Goal: Task Accomplishment & Management: Use online tool/utility

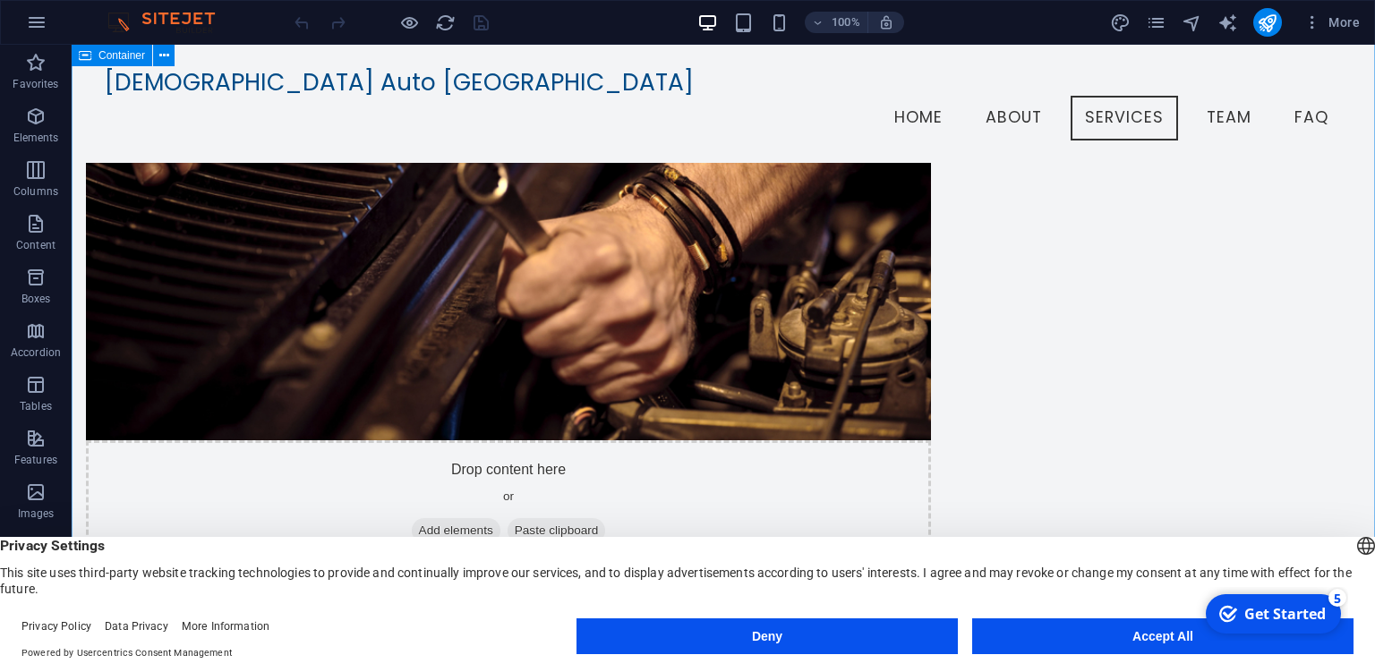
scroll to position [1039, 0]
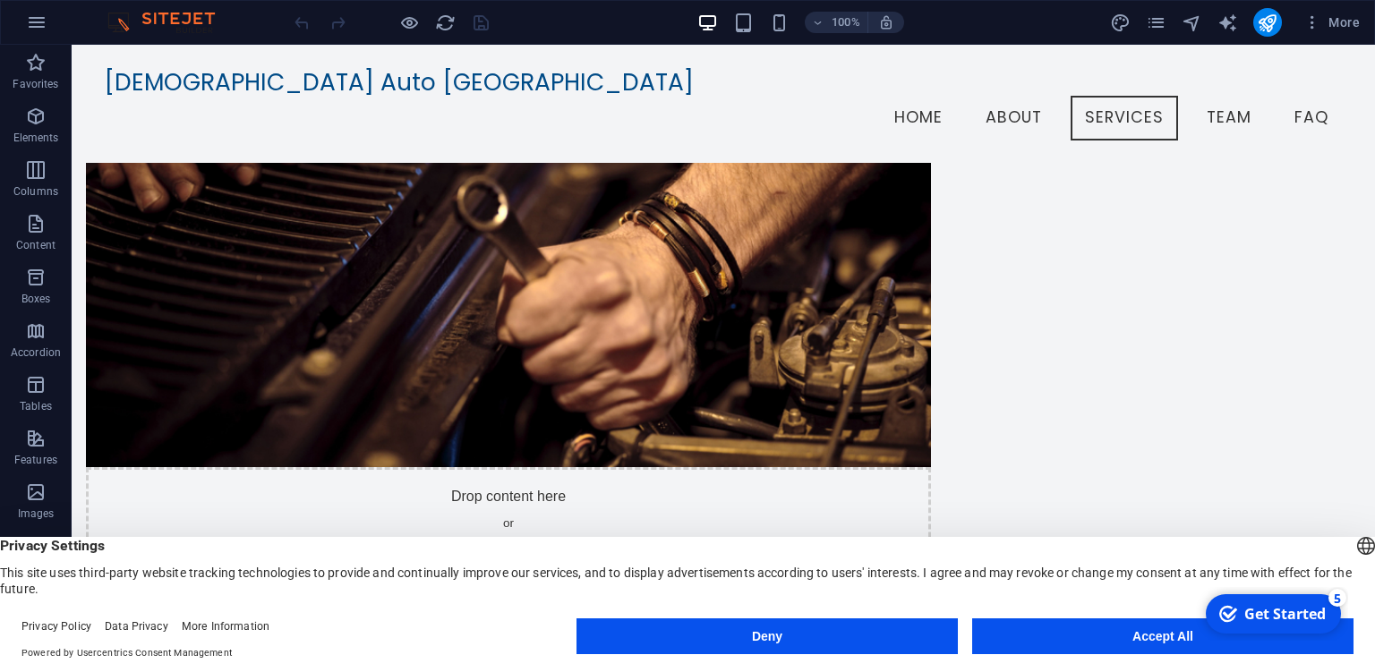
click at [1164, 638] on button "Accept All" at bounding box center [1162, 636] width 381 height 36
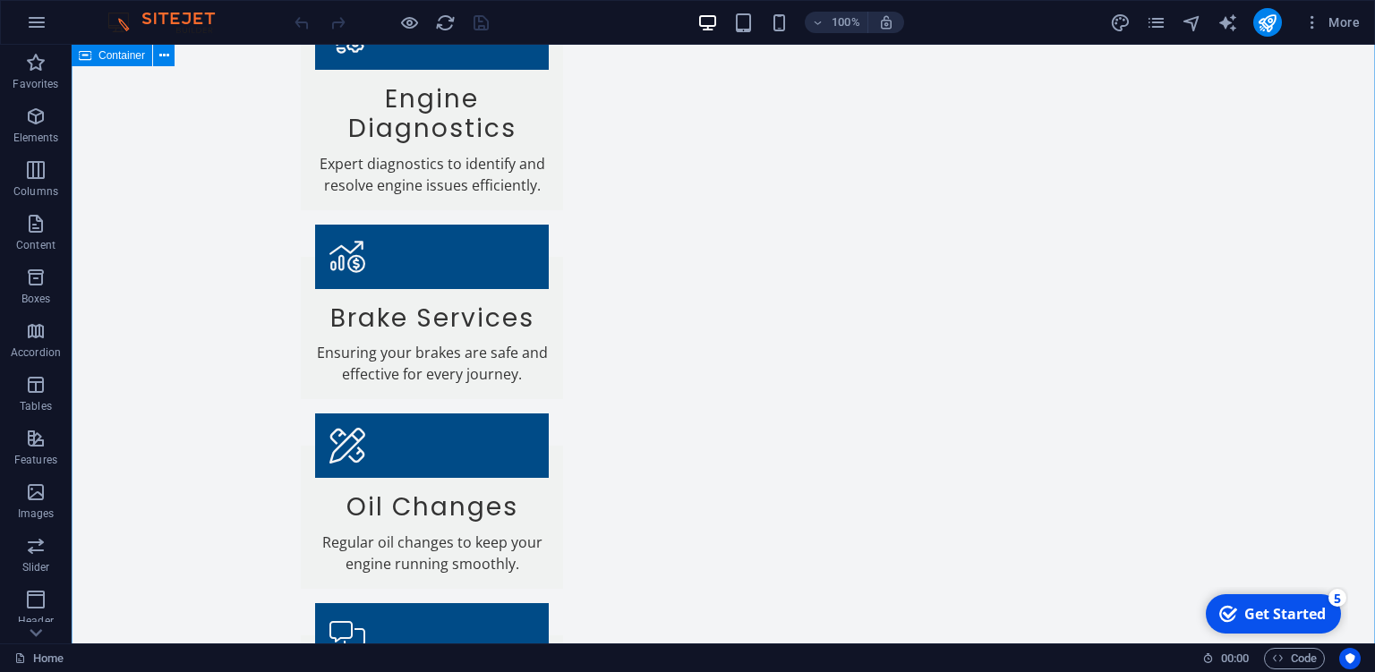
scroll to position [2363, 0]
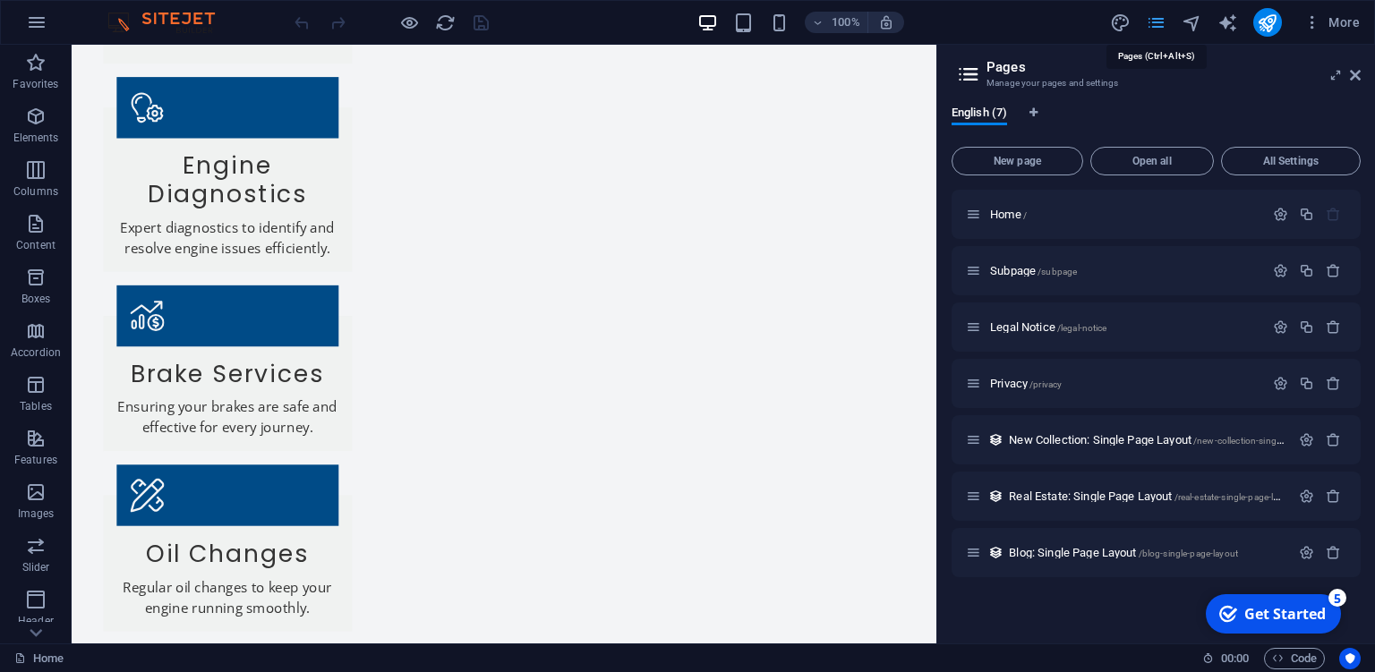
scroll to position [2389, 0]
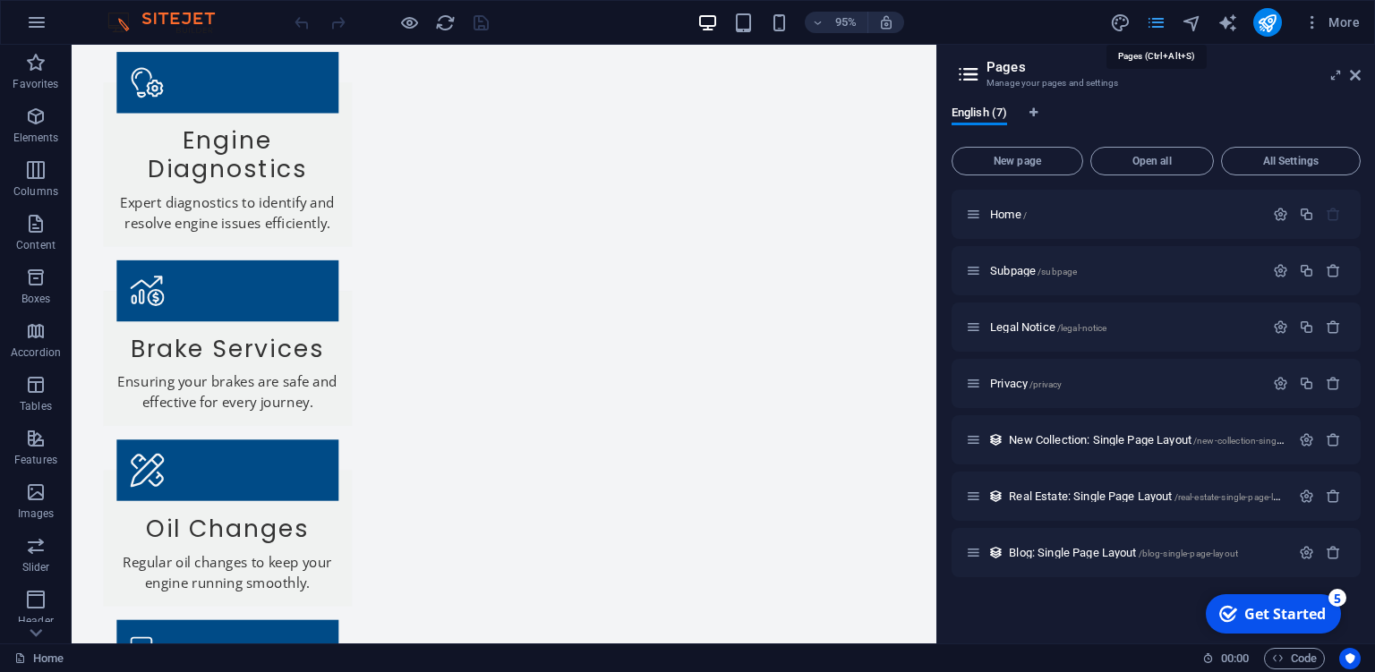
click at [1354, 80] on icon at bounding box center [1355, 75] width 11 height 14
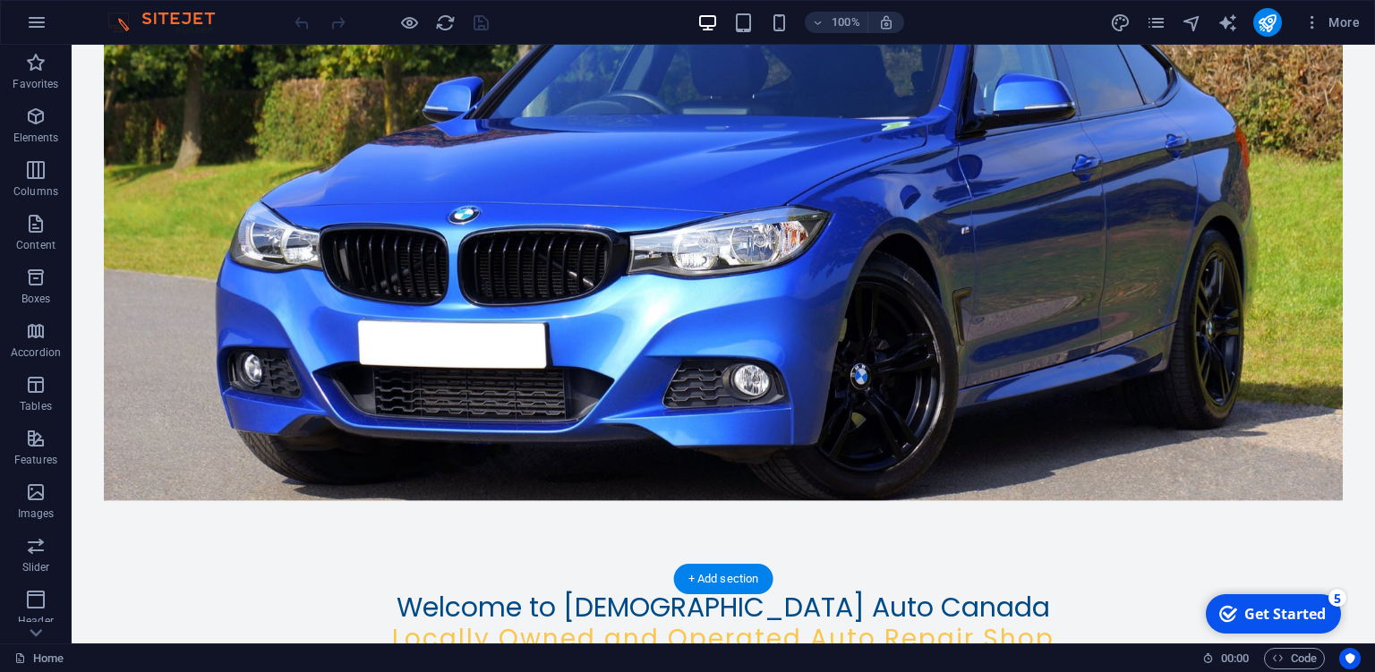
scroll to position [0, 0]
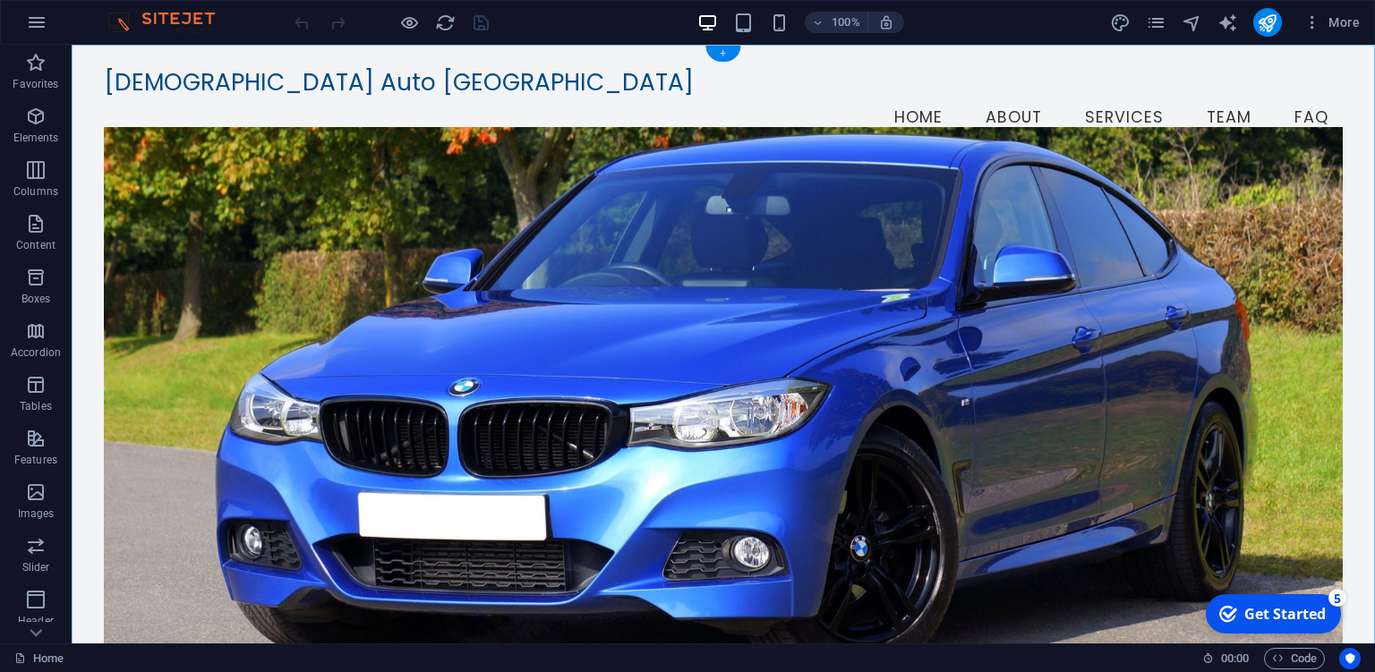
click at [721, 56] on div "+" at bounding box center [722, 54] width 35 height 16
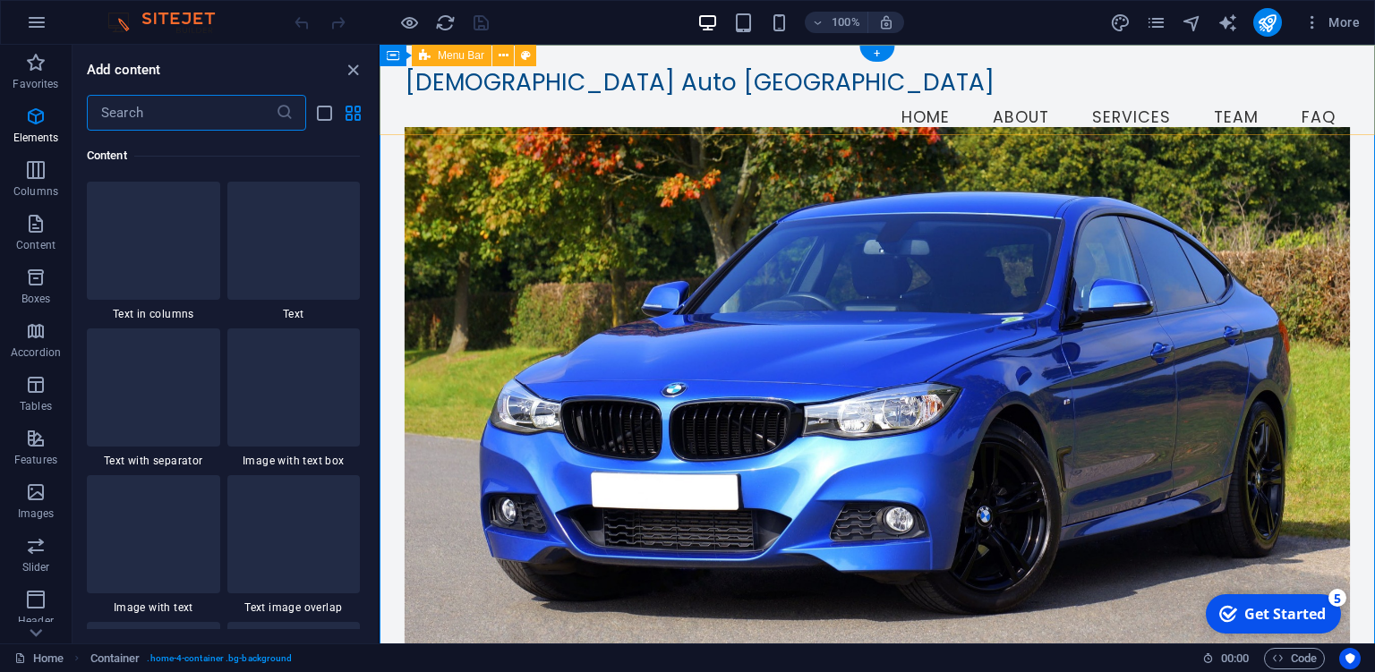
scroll to position [3148, 0]
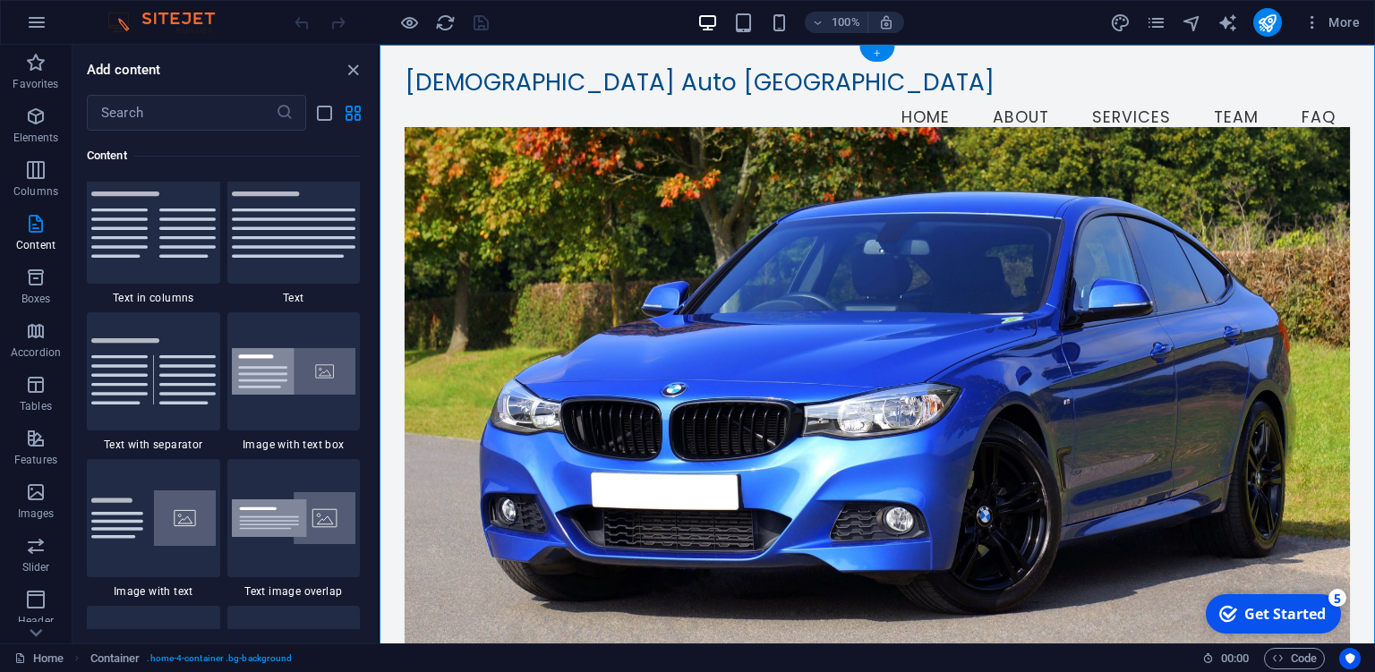
click at [875, 53] on div "+" at bounding box center [876, 54] width 35 height 16
click at [778, 96] on nav "Home About Services Team FAQ" at bounding box center [877, 118] width 945 height 45
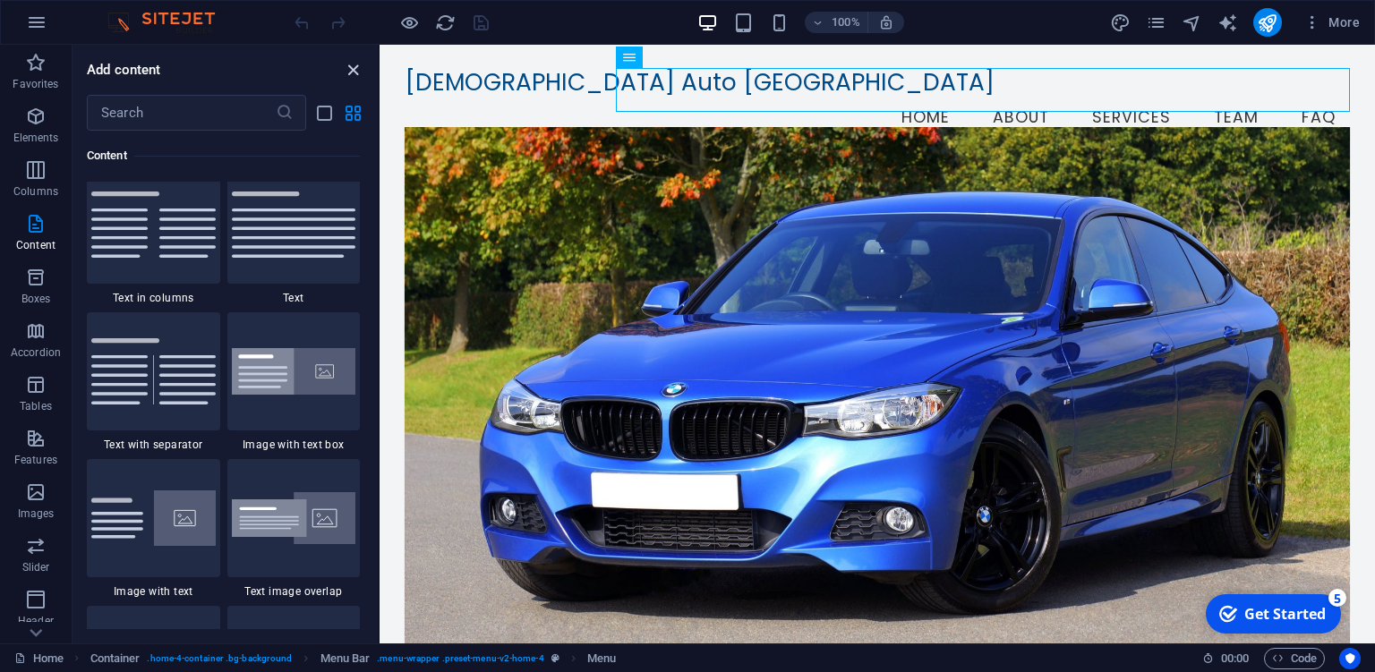
click at [354, 69] on icon "close panel" at bounding box center [353, 70] width 21 height 21
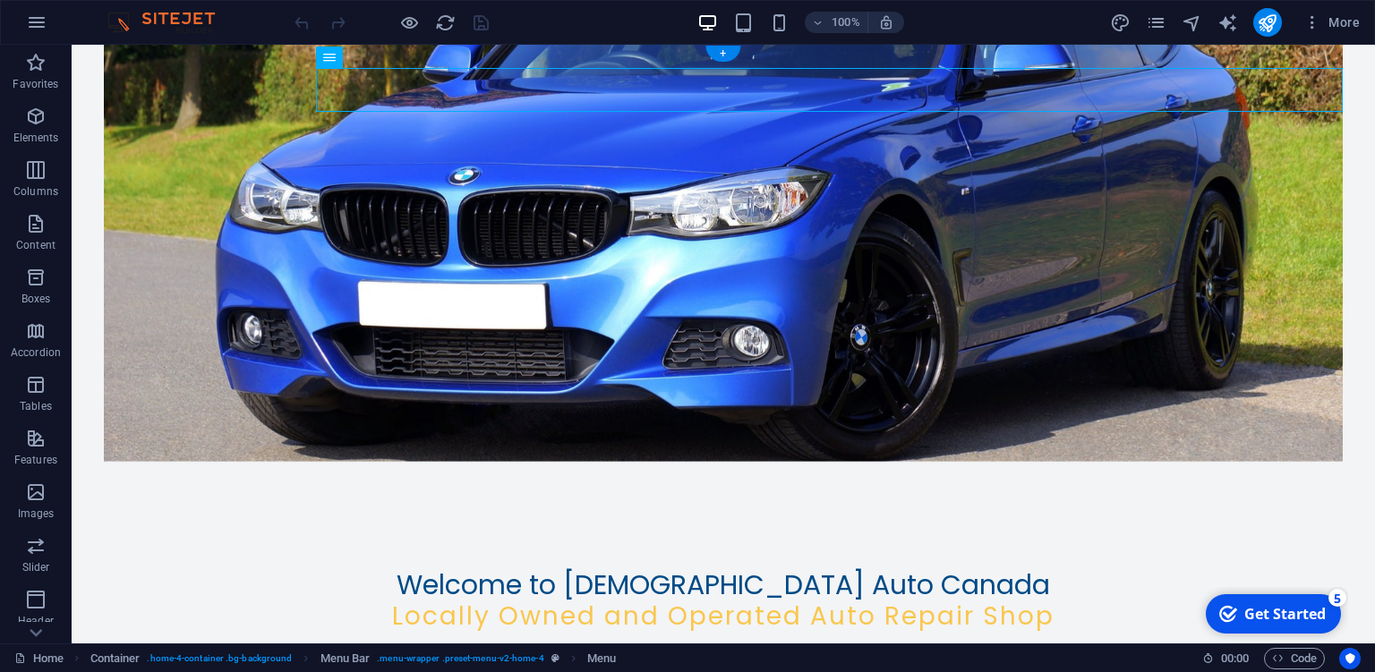
scroll to position [0, 0]
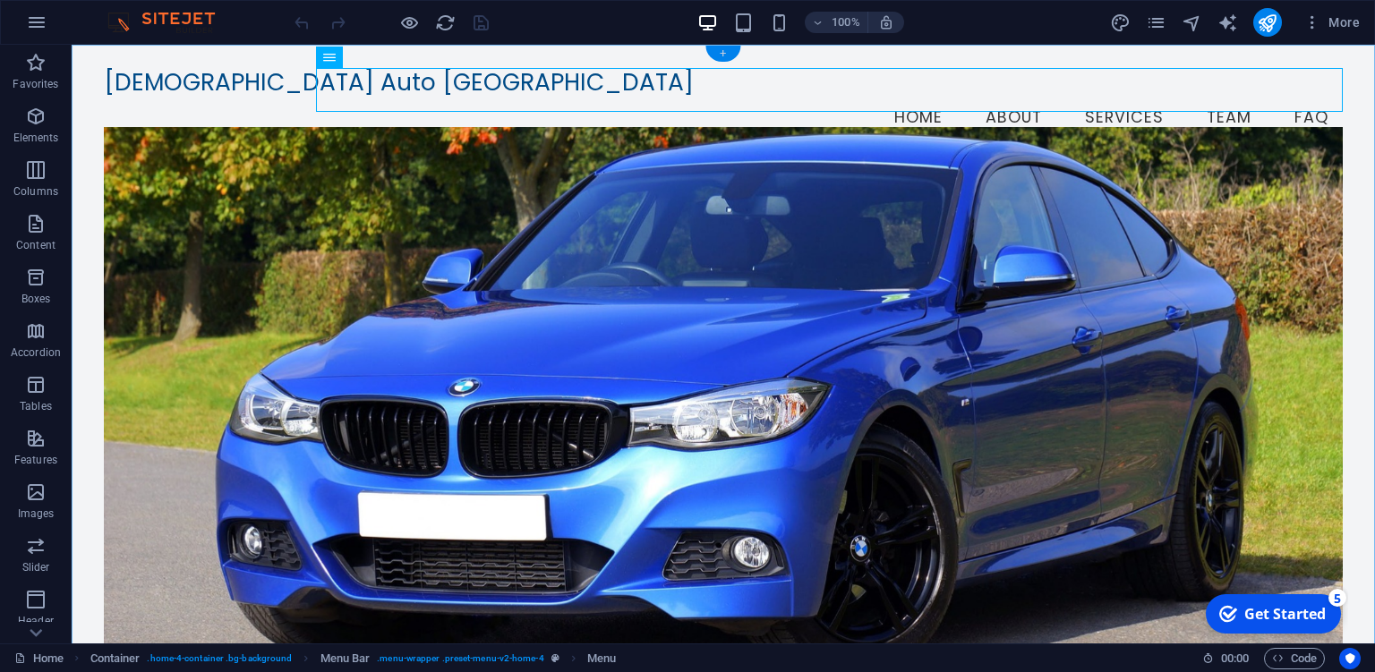
click at [720, 55] on div "+" at bounding box center [722, 54] width 35 height 16
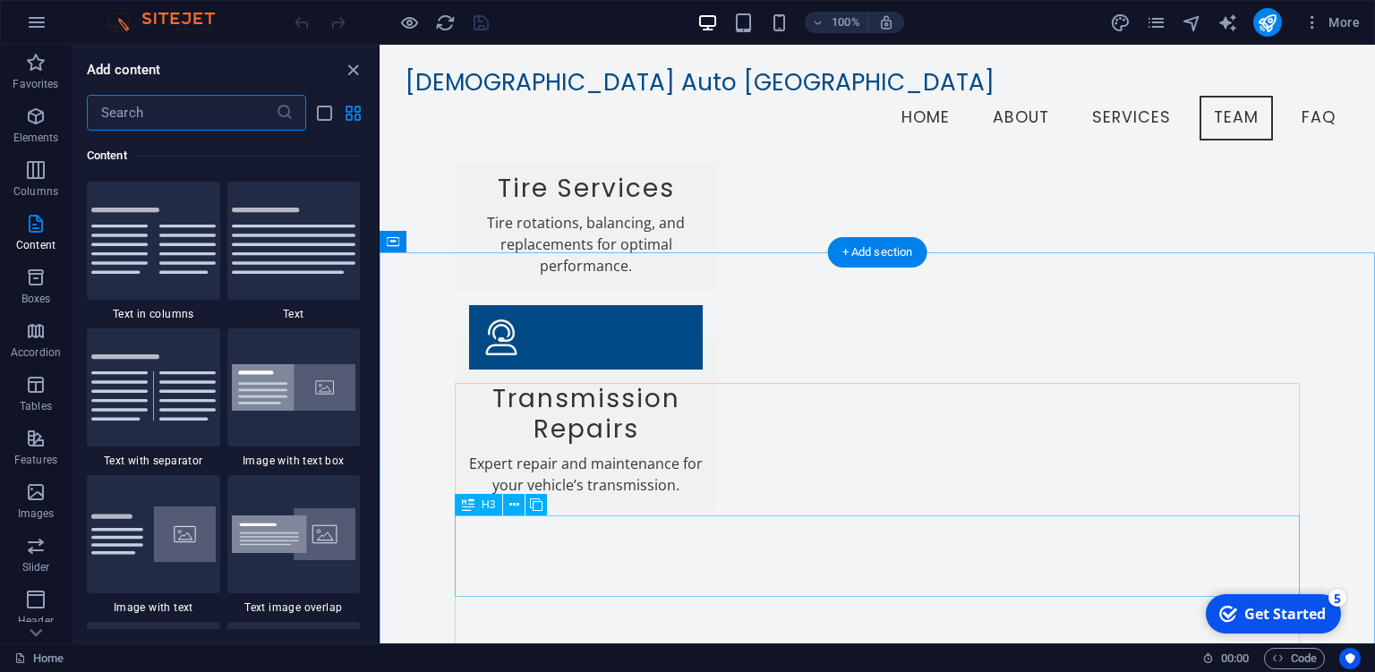
scroll to position [2321, 0]
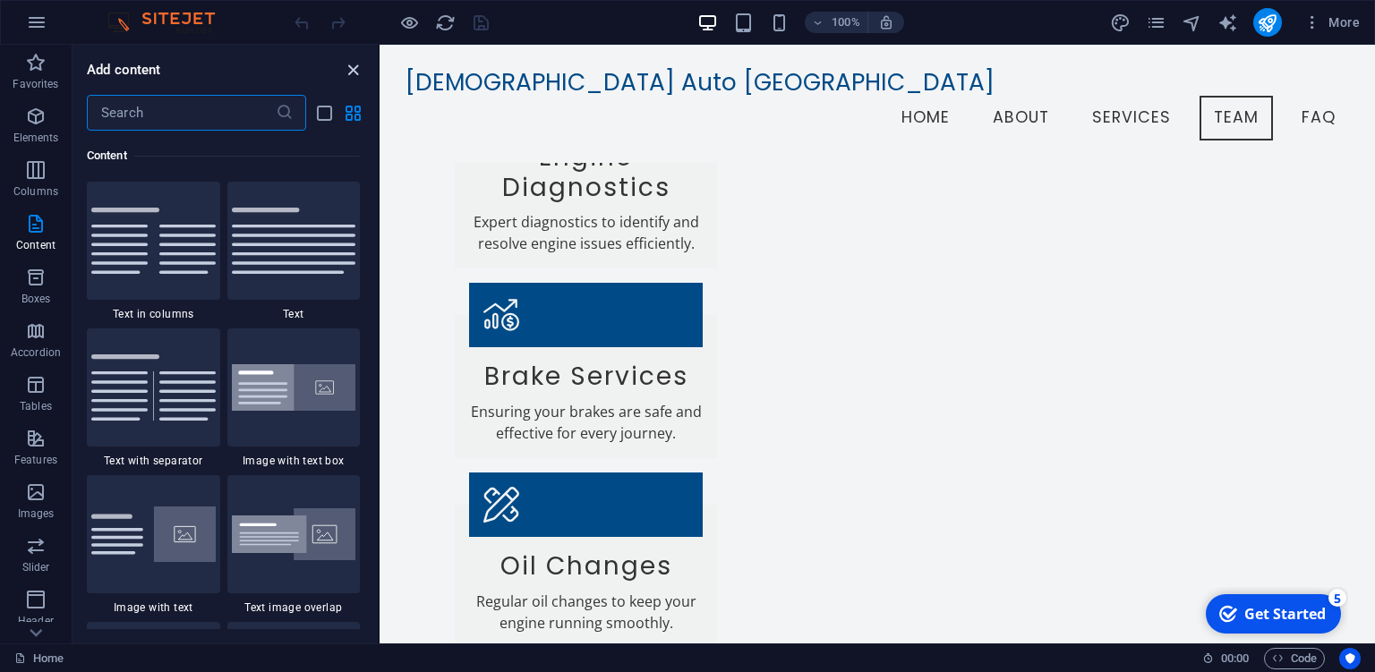
click at [358, 72] on icon "close panel" at bounding box center [353, 70] width 21 height 21
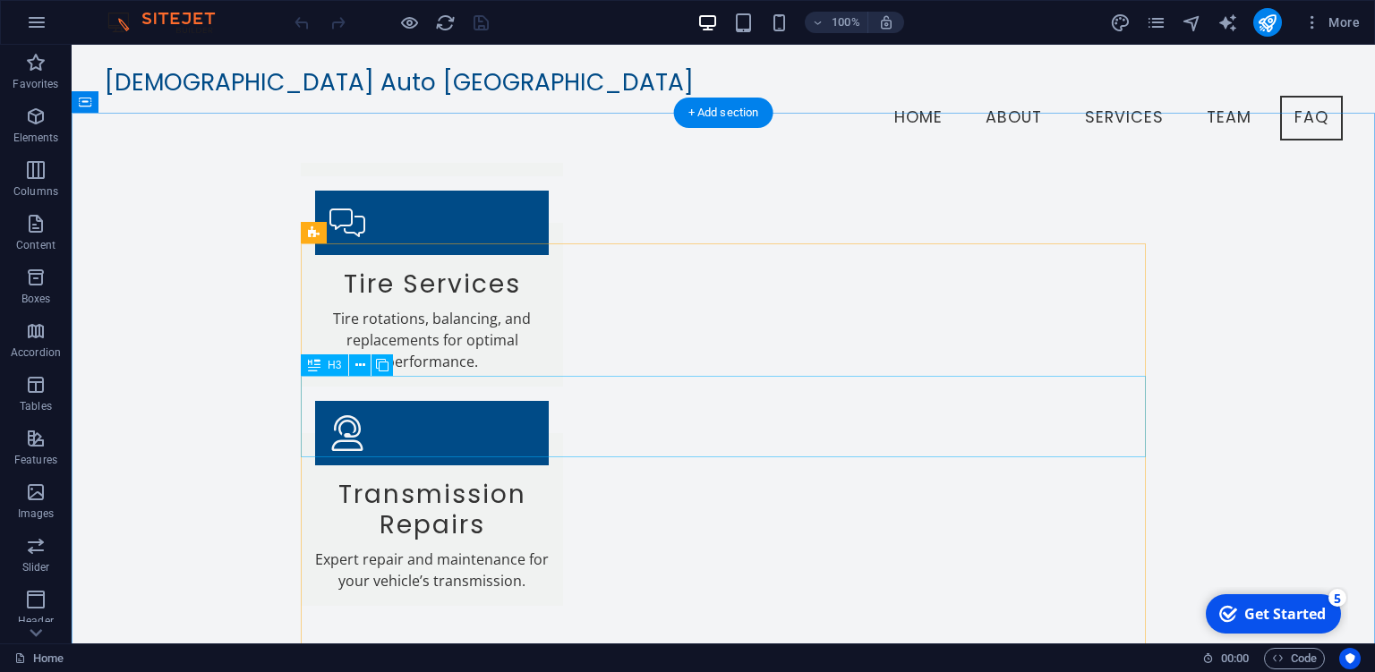
scroll to position [2741, 0]
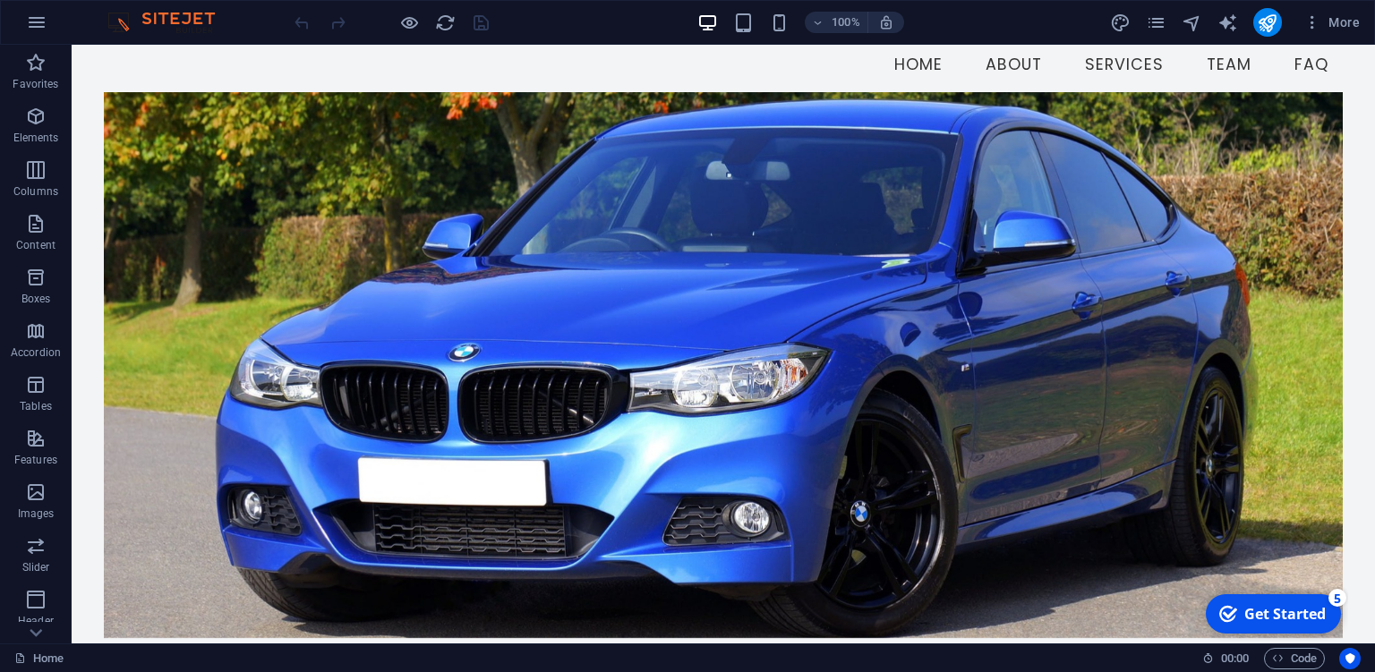
scroll to position [0, 0]
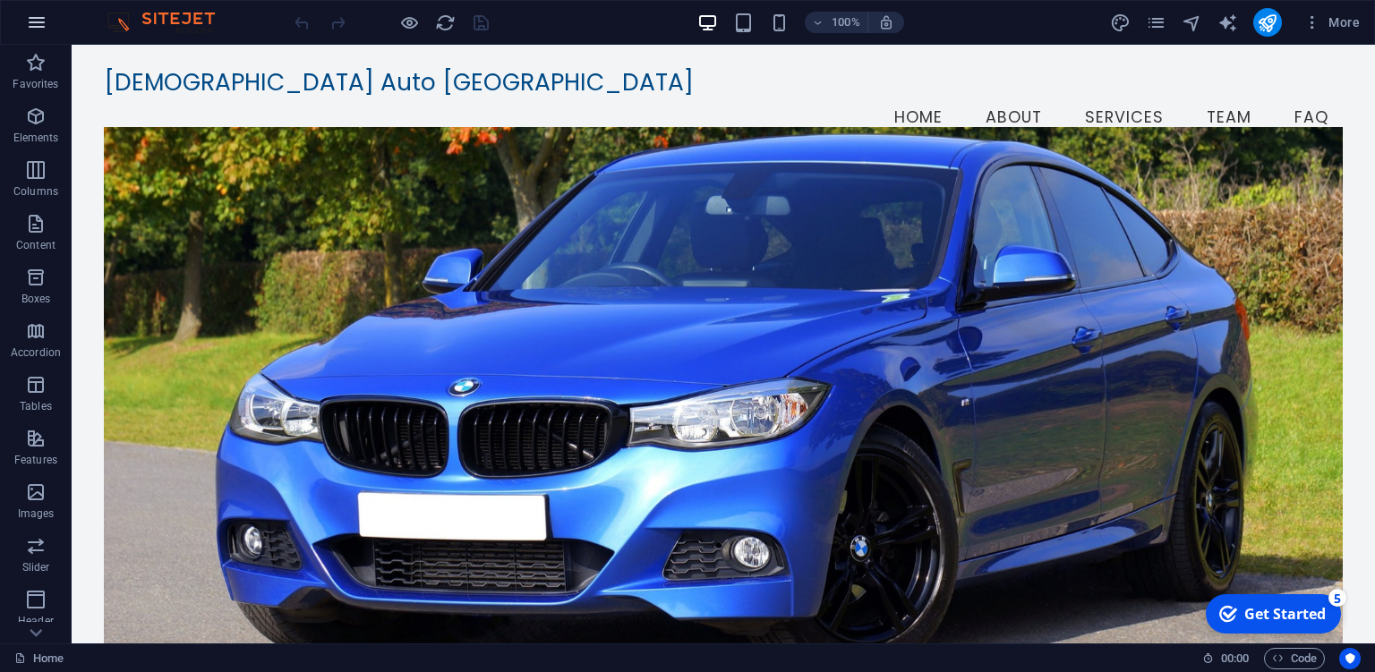
click at [41, 31] on icon "button" at bounding box center [36, 22] width 21 height 21
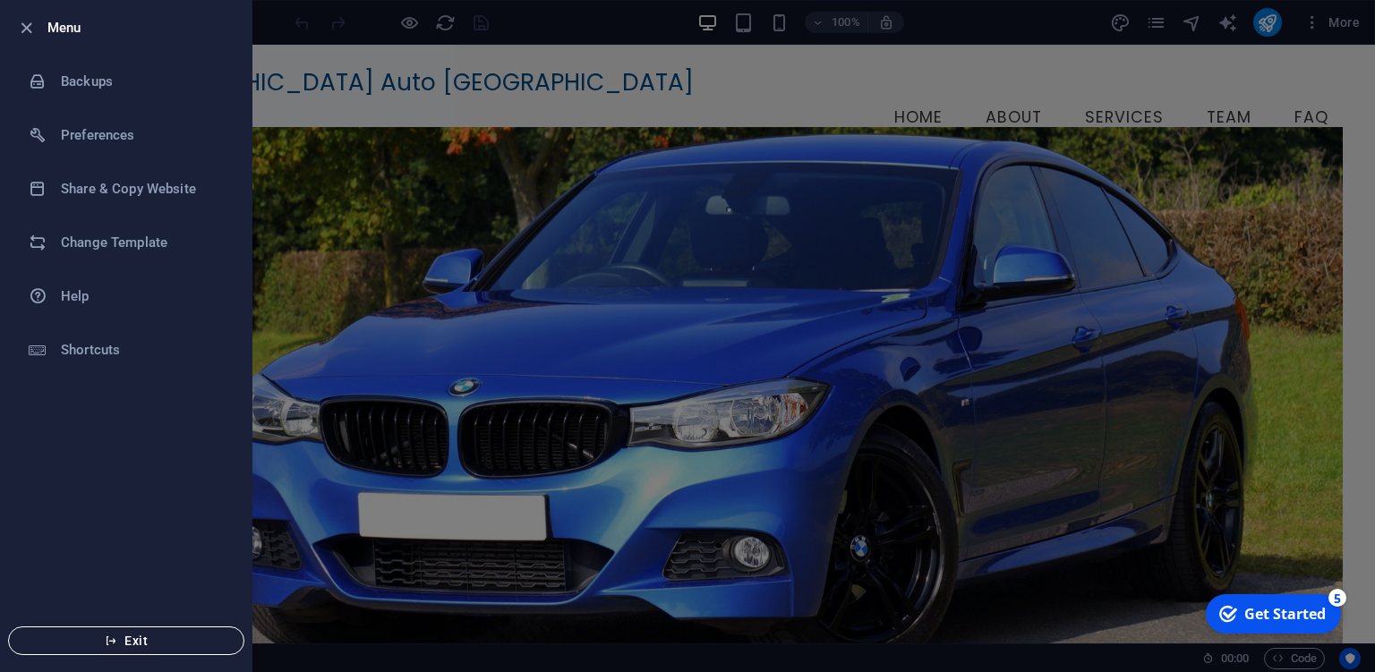
click at [163, 635] on span "Exit" at bounding box center [126, 641] width 206 height 14
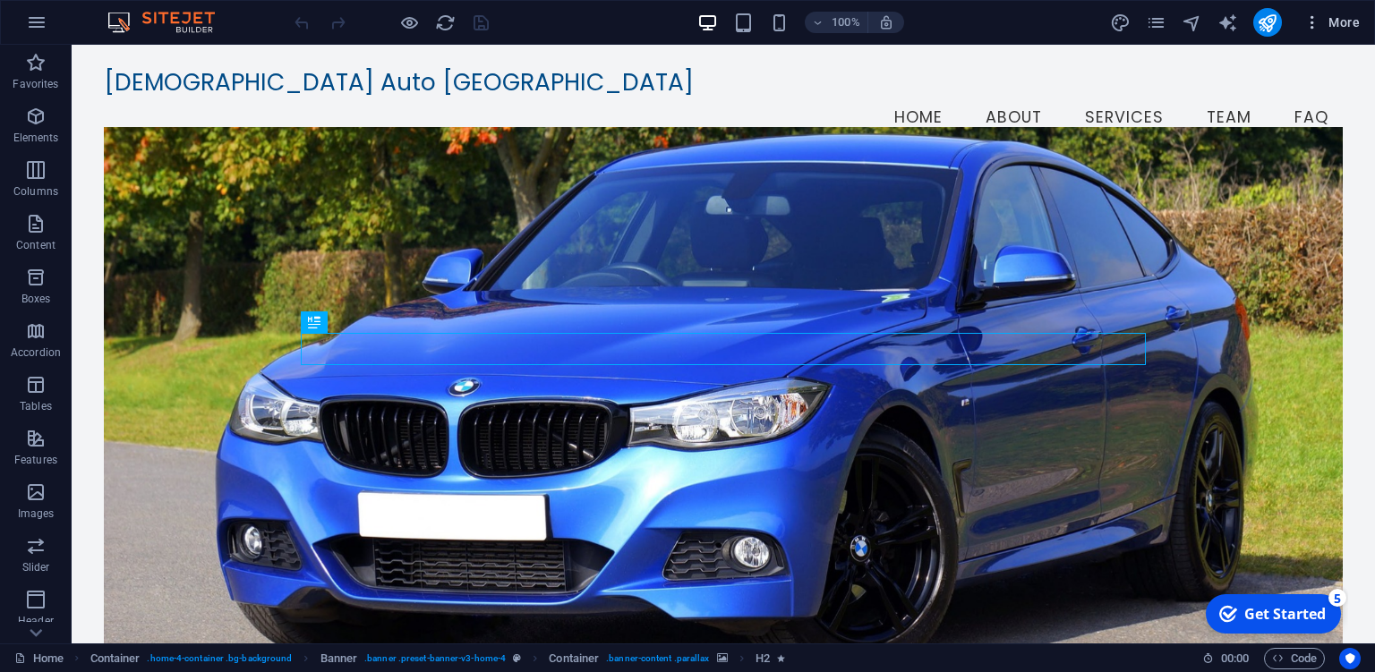
click at [1316, 30] on icon "button" at bounding box center [1312, 22] width 18 height 18
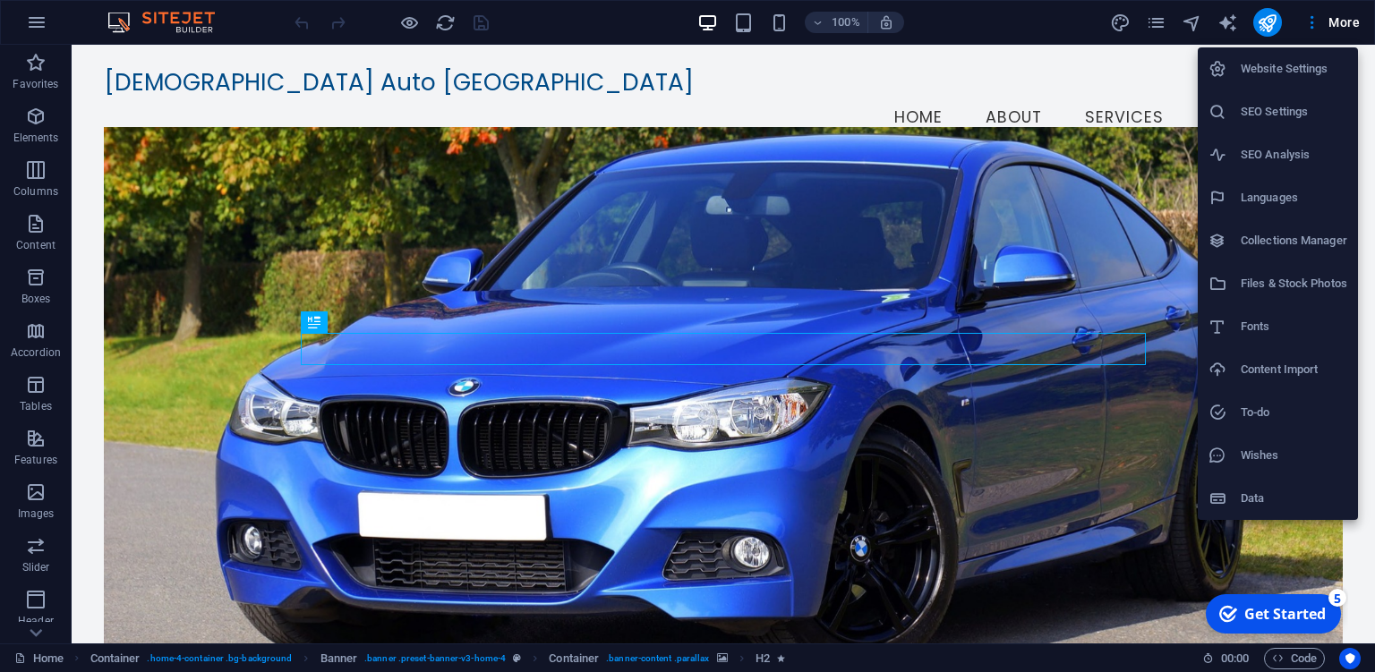
click at [33, 28] on div at bounding box center [687, 336] width 1375 height 672
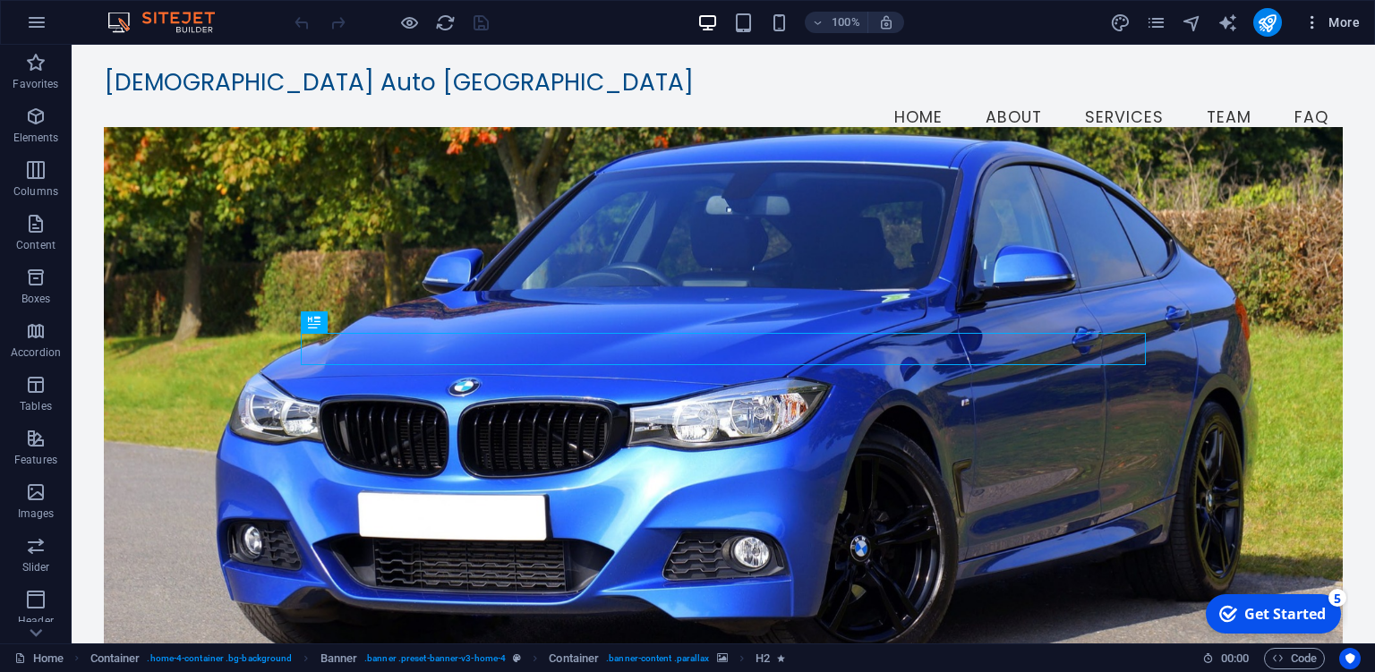
click at [1311, 25] on icon "button" at bounding box center [1312, 22] width 18 height 18
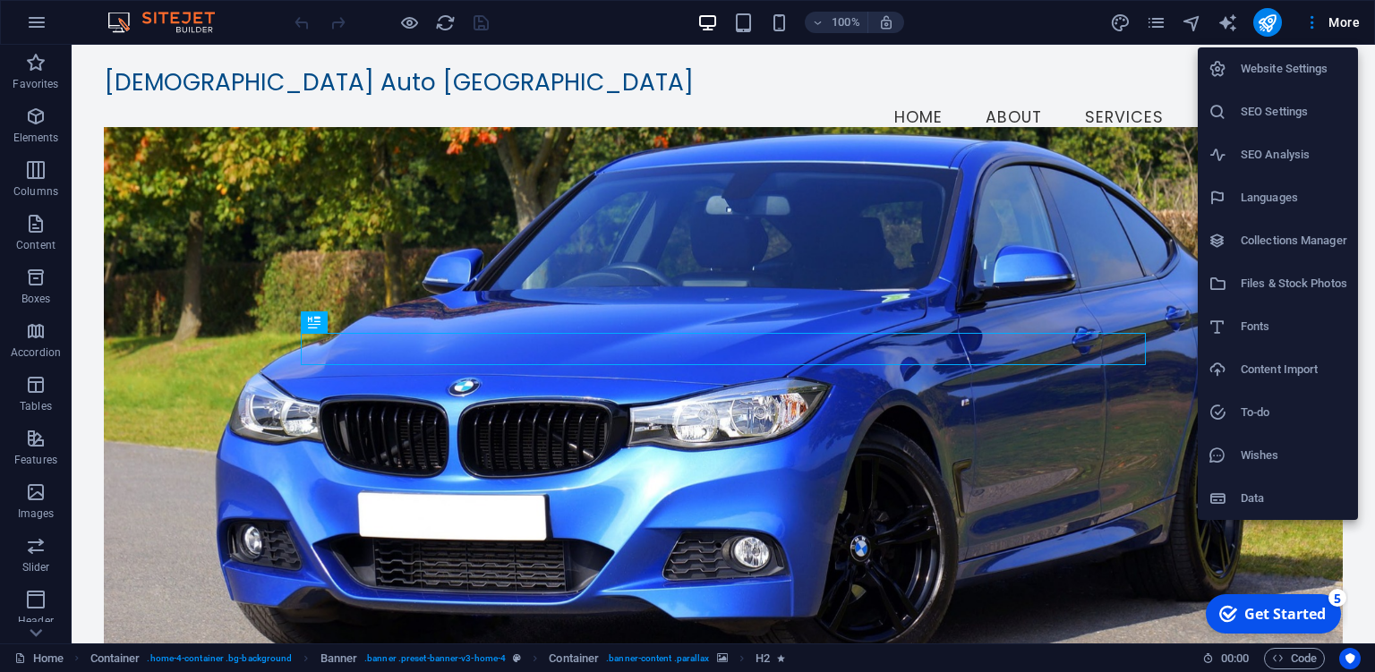
click at [1341, 21] on div at bounding box center [687, 336] width 1375 height 672
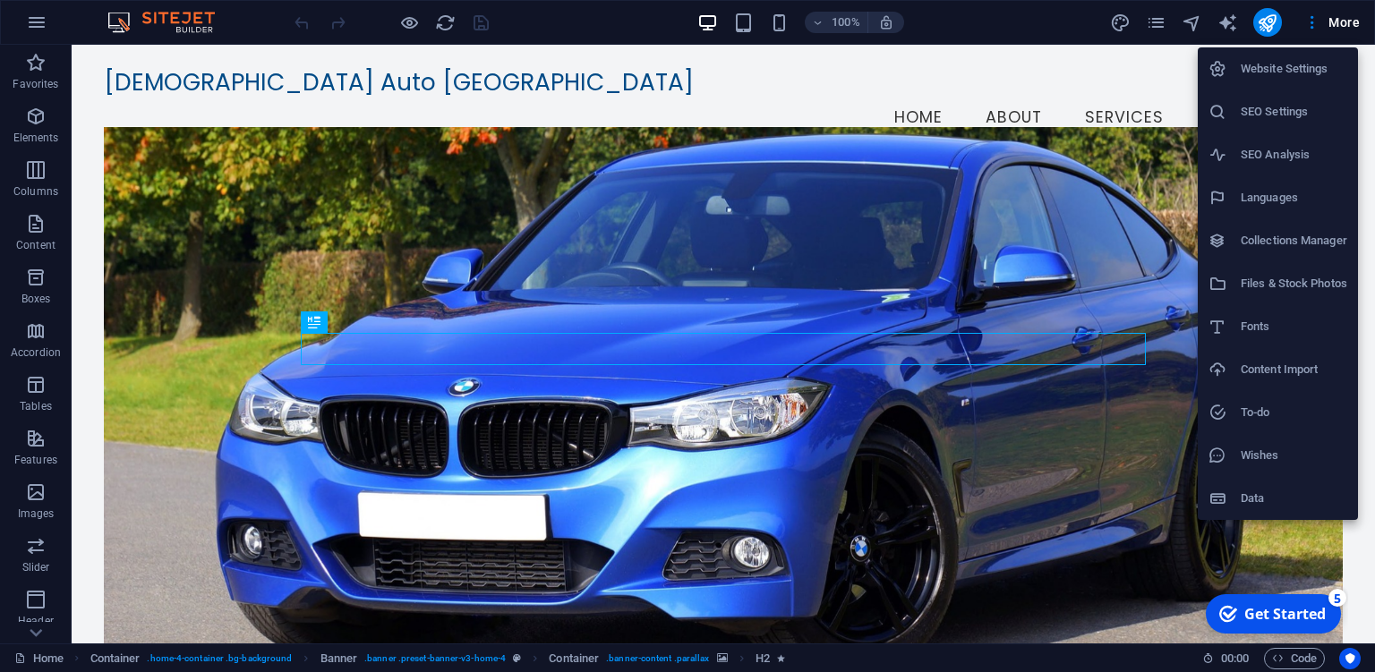
click at [195, 21] on div at bounding box center [687, 336] width 1375 height 672
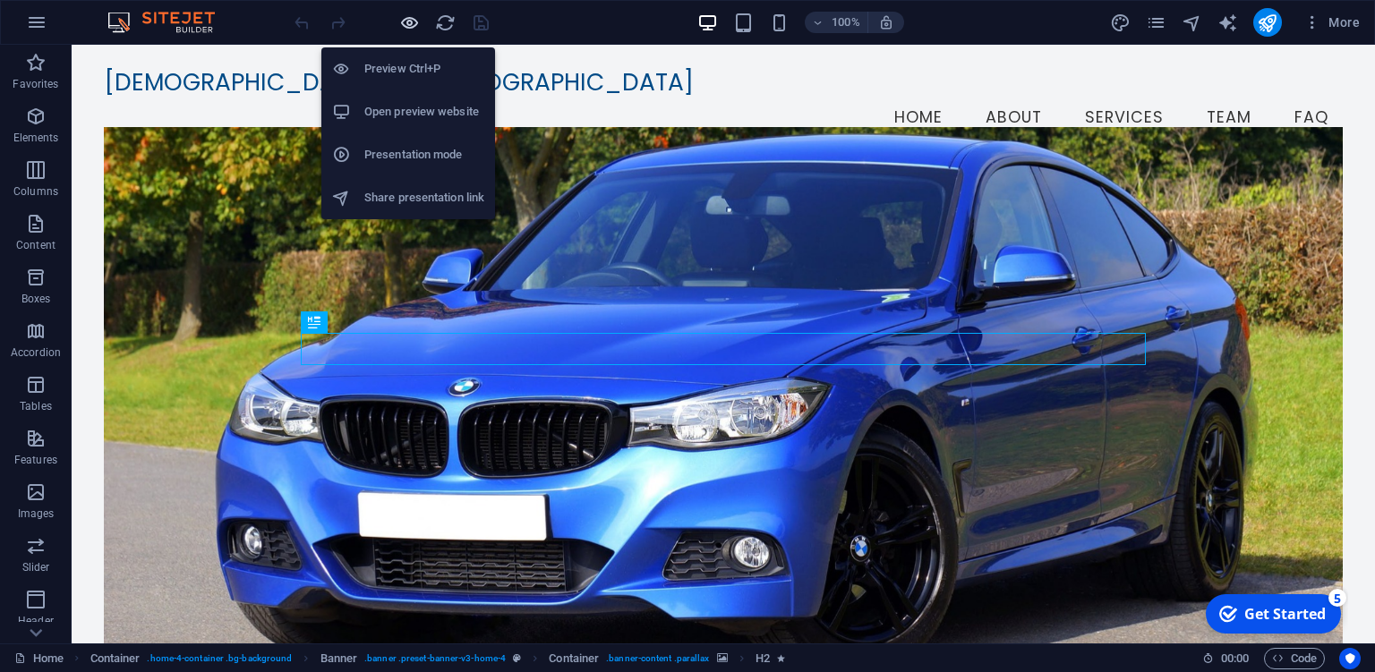
click at [0, 0] on icon "button" at bounding box center [0, 0] width 0 height 0
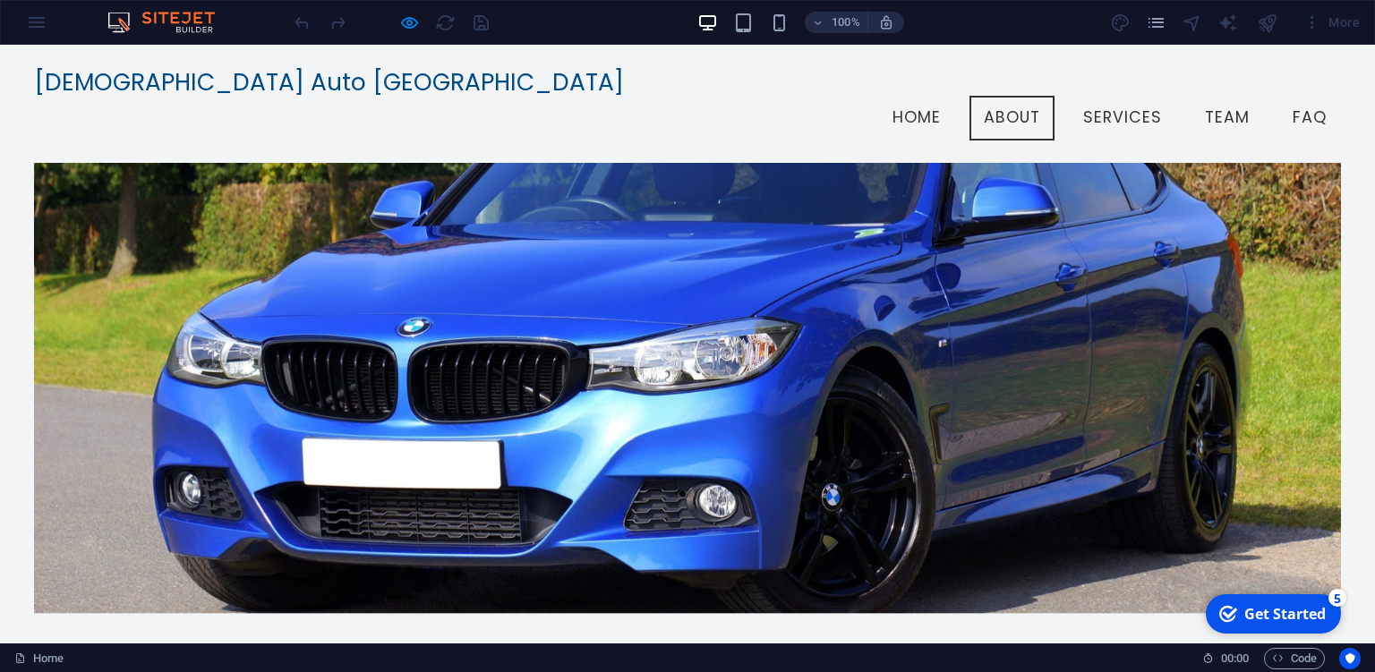
scroll to position [258, 0]
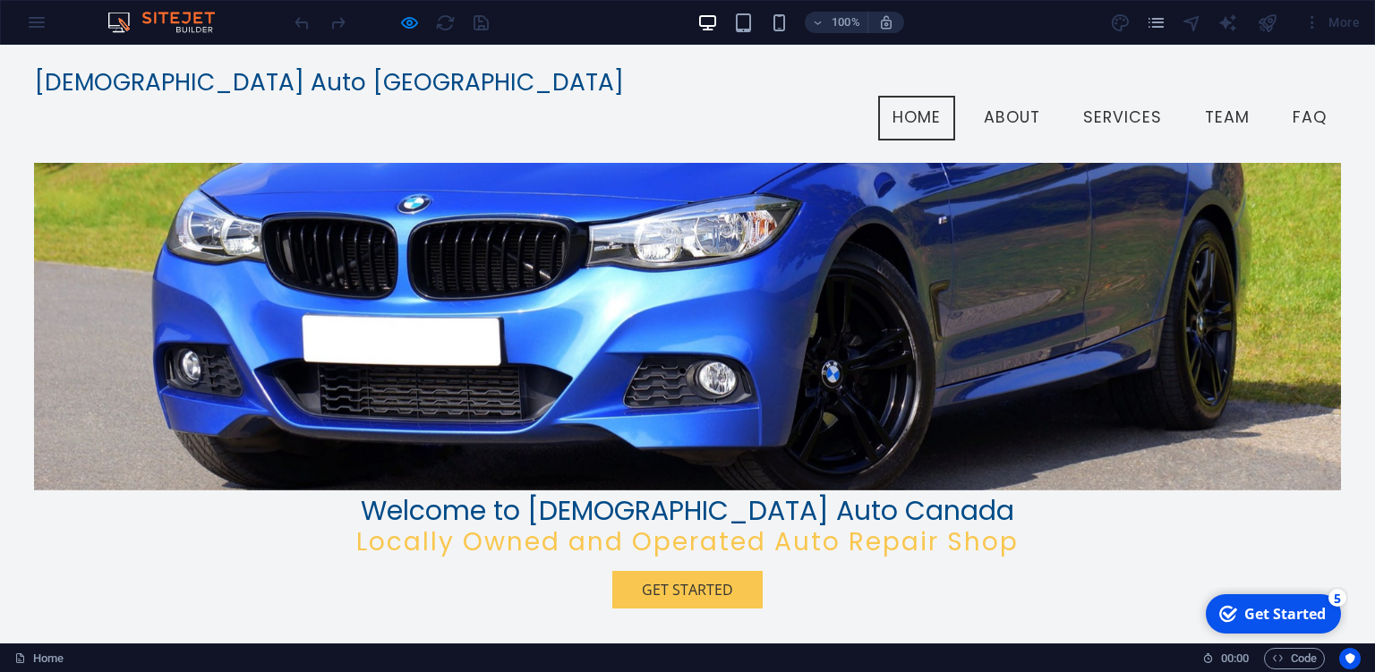
click at [1147, 26] on icon "pages" at bounding box center [1156, 23] width 21 height 21
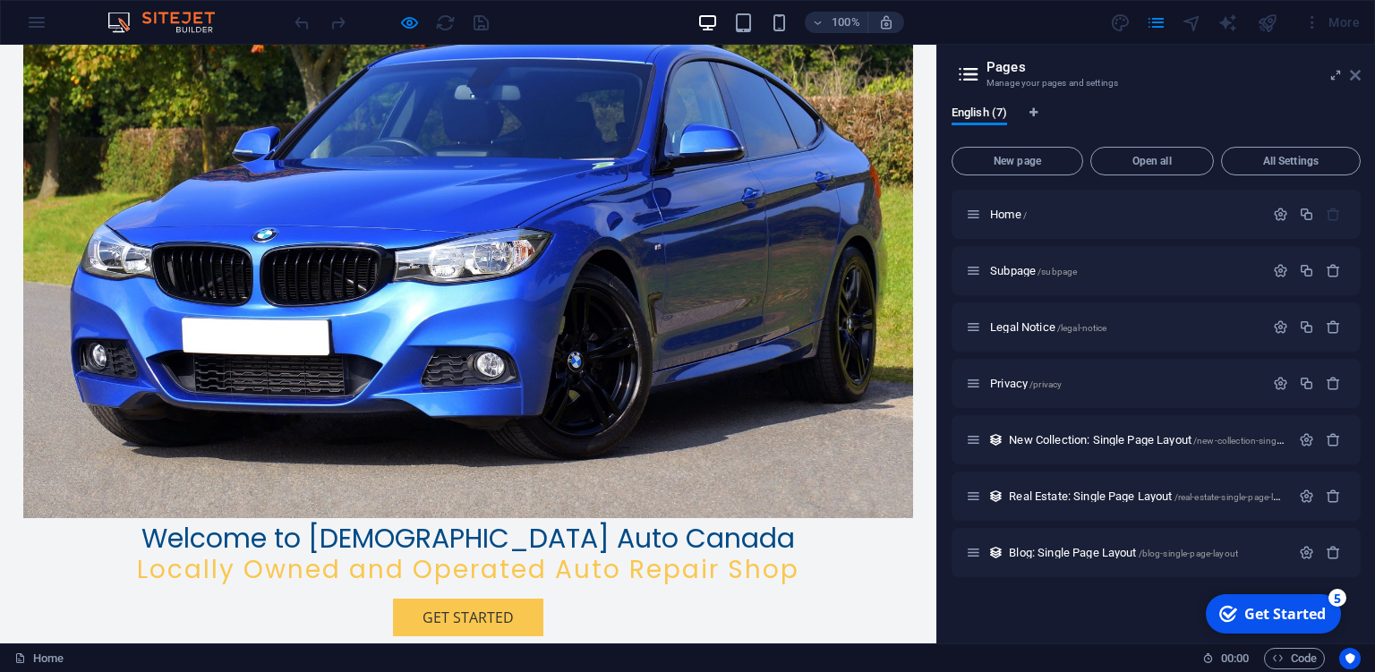
click at [1352, 74] on icon at bounding box center [1355, 75] width 11 height 14
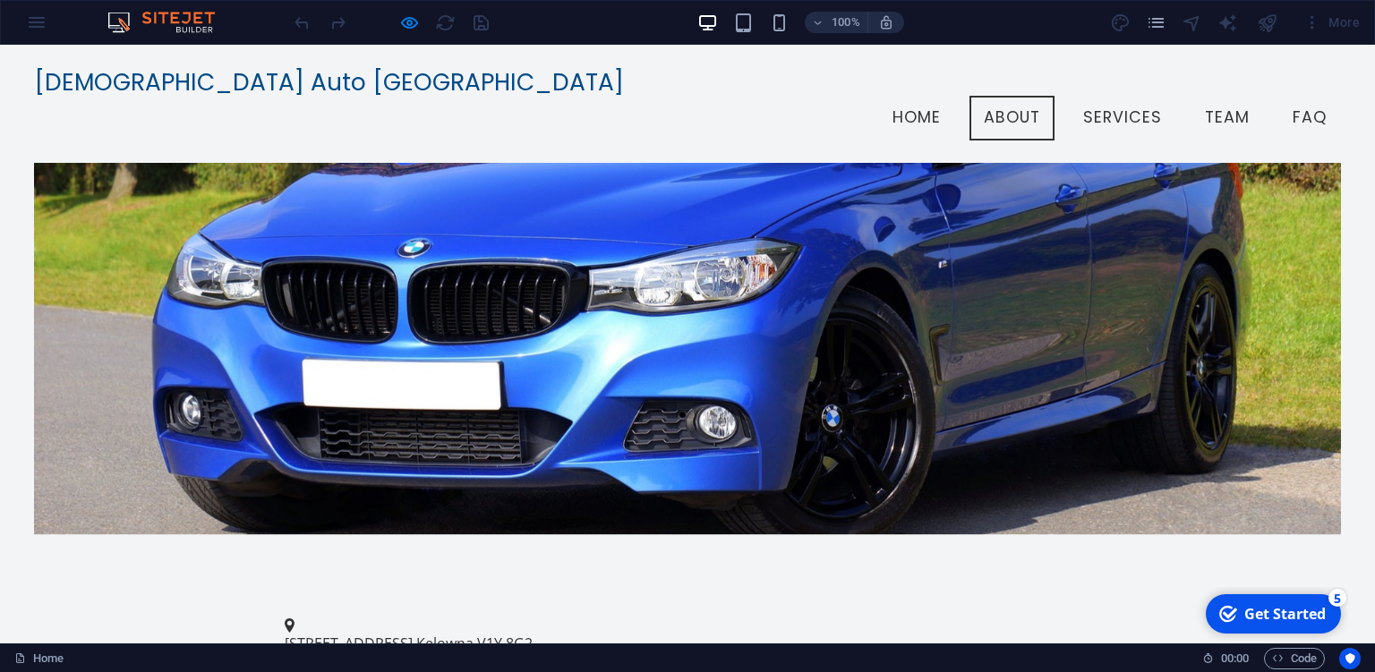
scroll to position [283, 0]
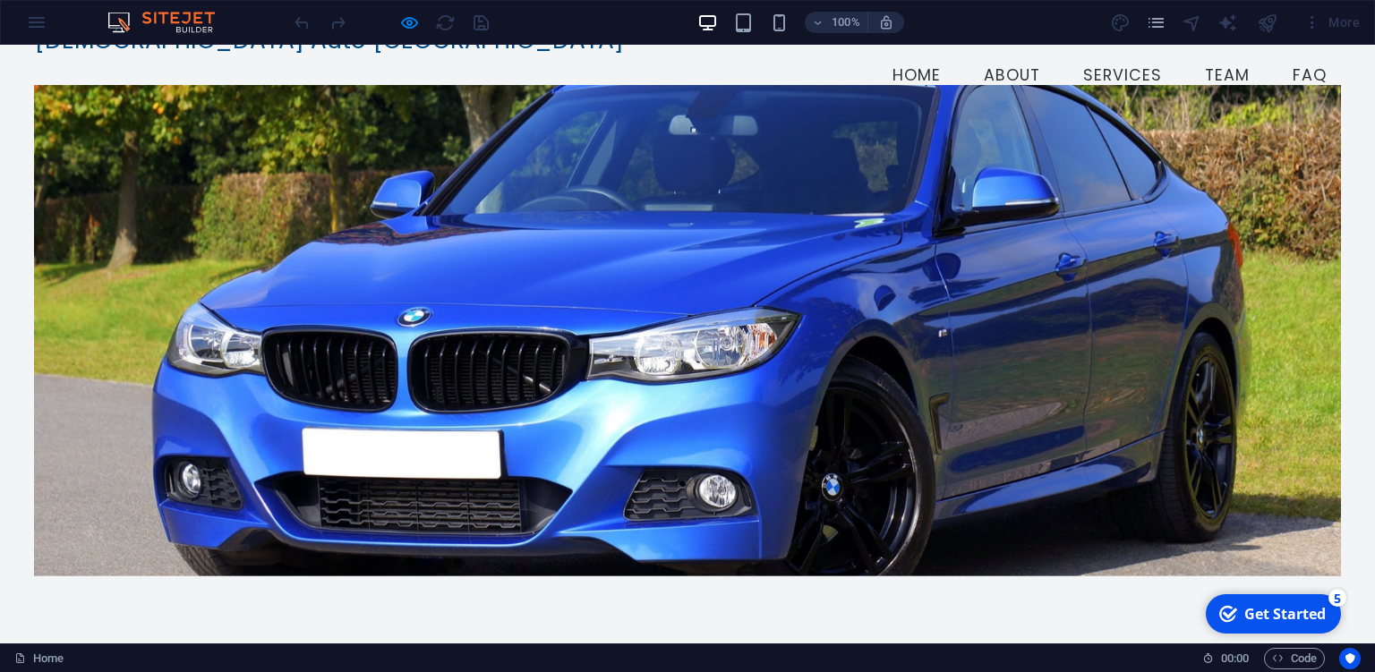
scroll to position [0, 0]
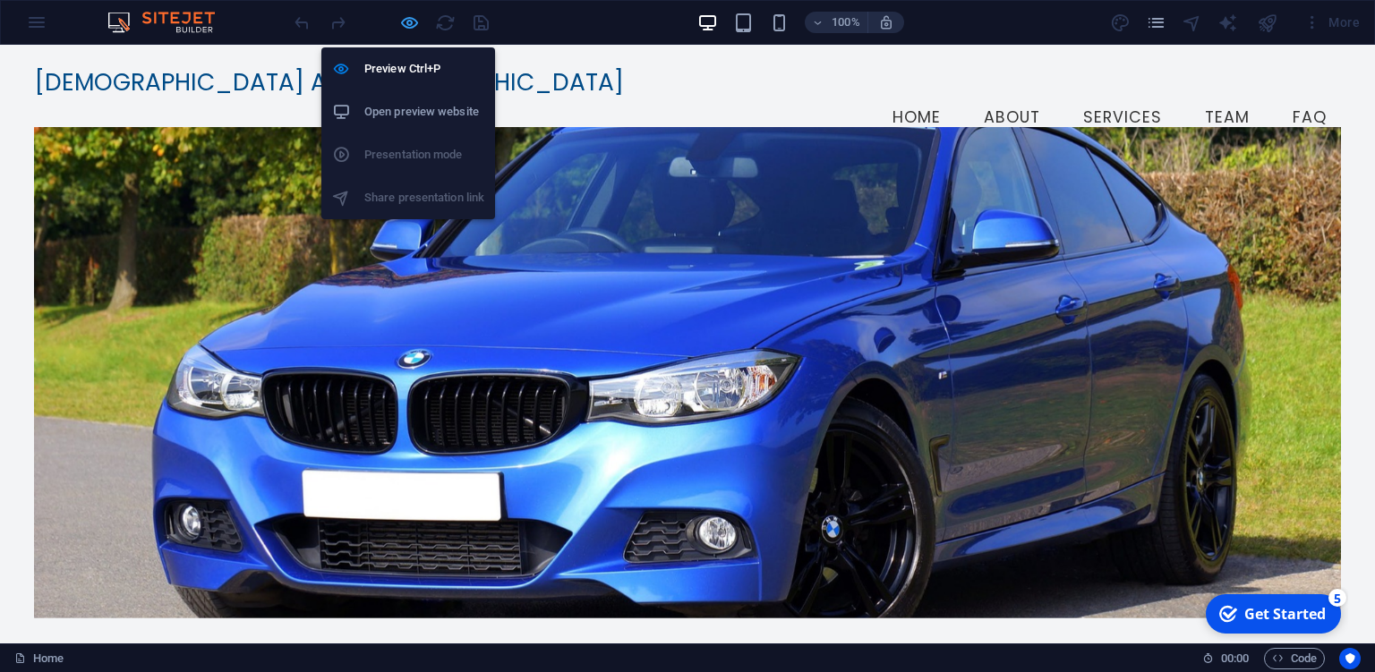
click at [0, 0] on icon "button" at bounding box center [0, 0] width 0 height 0
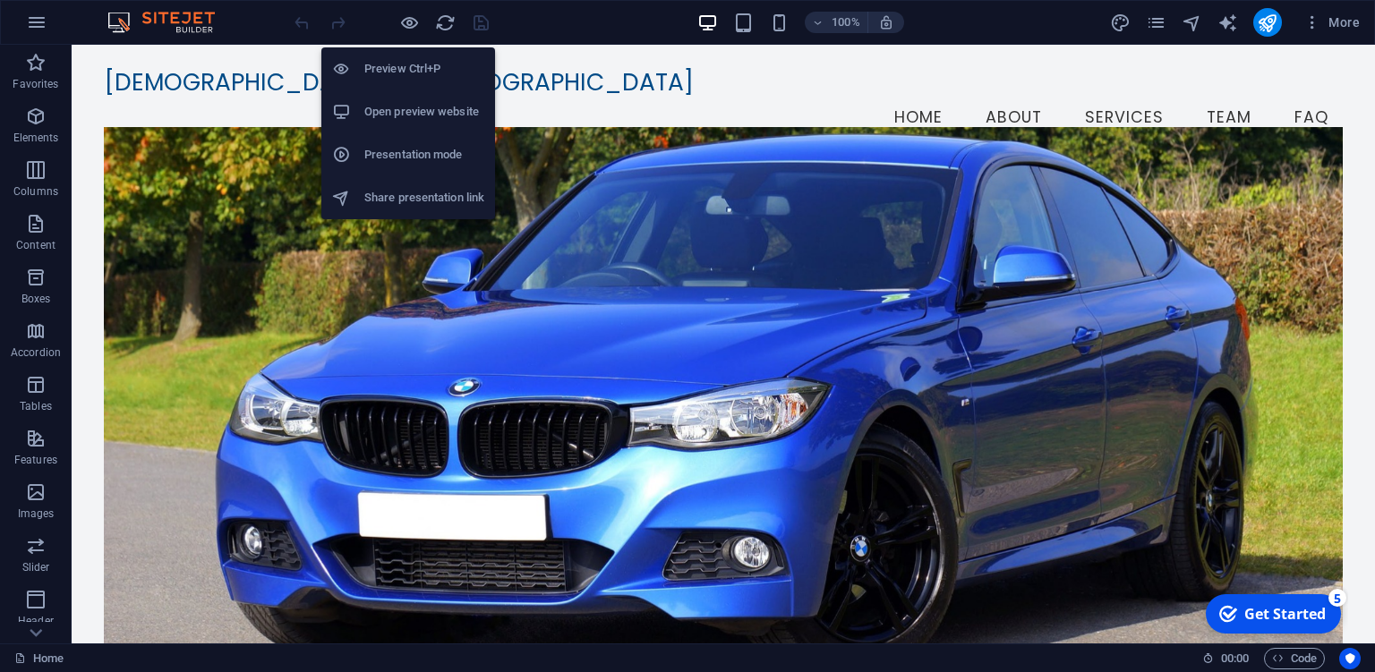
click at [425, 113] on h6 "Open preview website" at bounding box center [424, 111] width 120 height 21
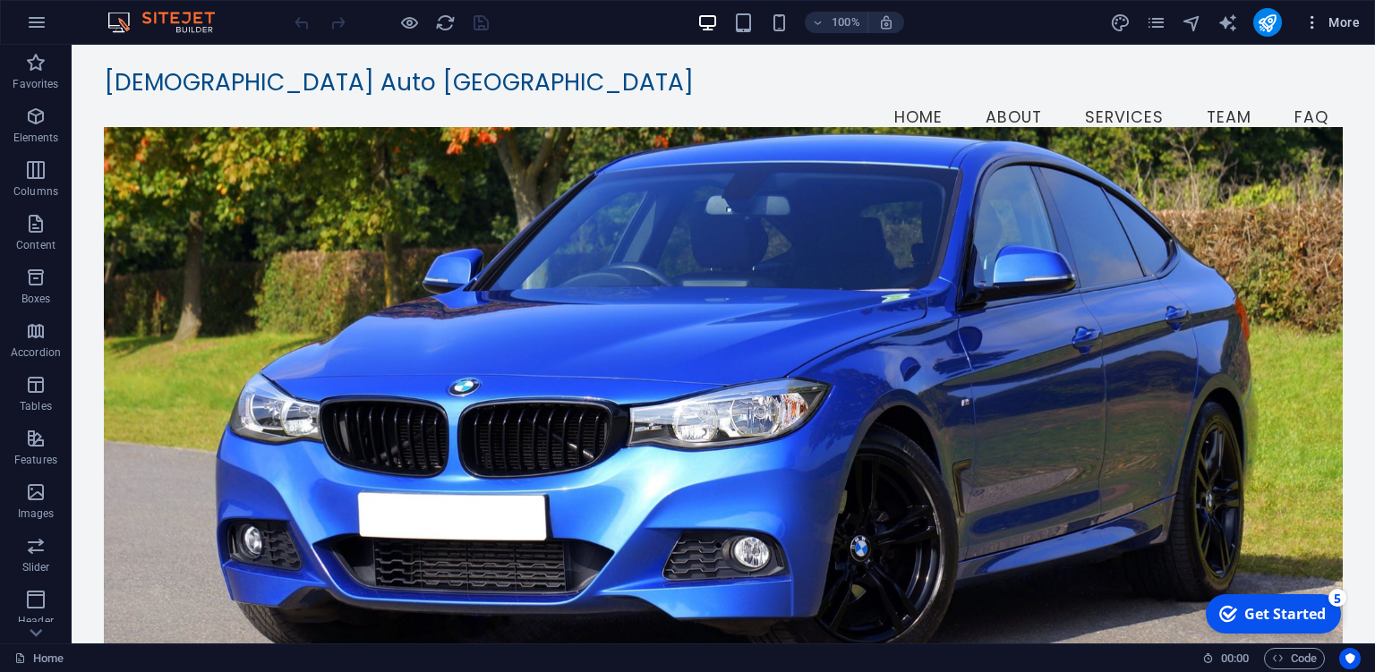
click at [1307, 30] on icon "button" at bounding box center [1312, 22] width 18 height 18
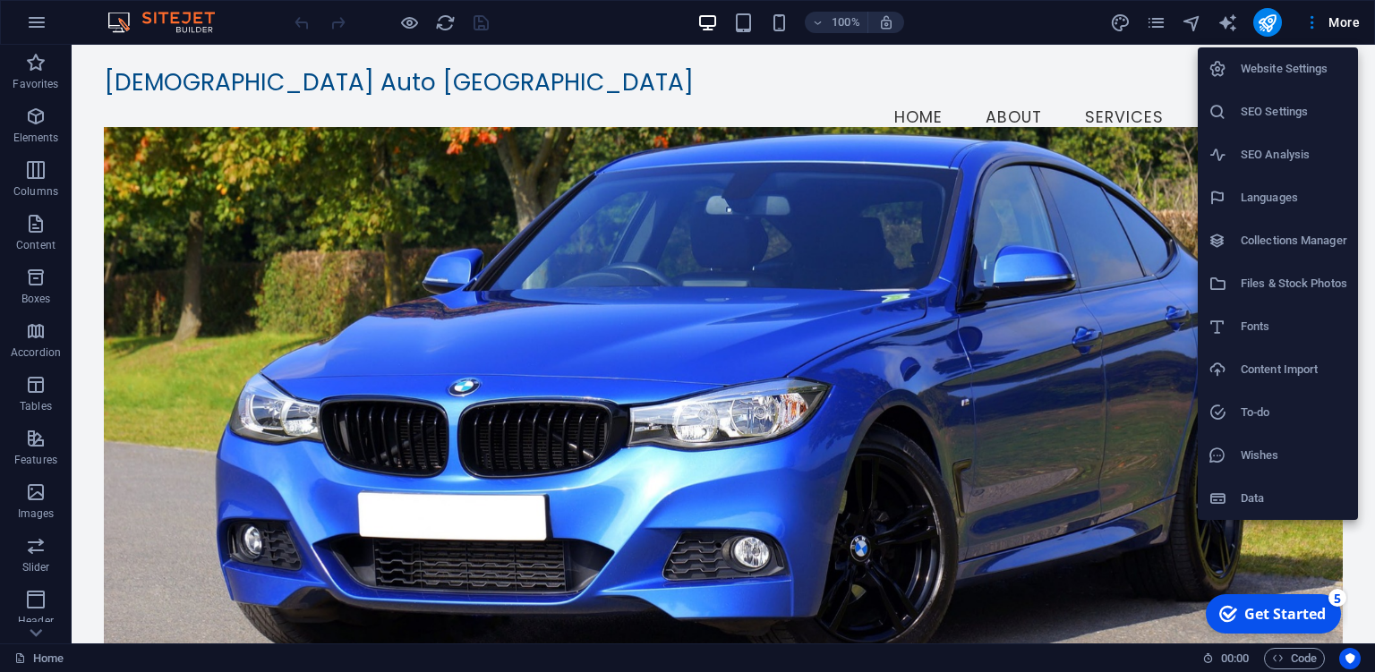
click at [442, 22] on div at bounding box center [687, 336] width 1375 height 672
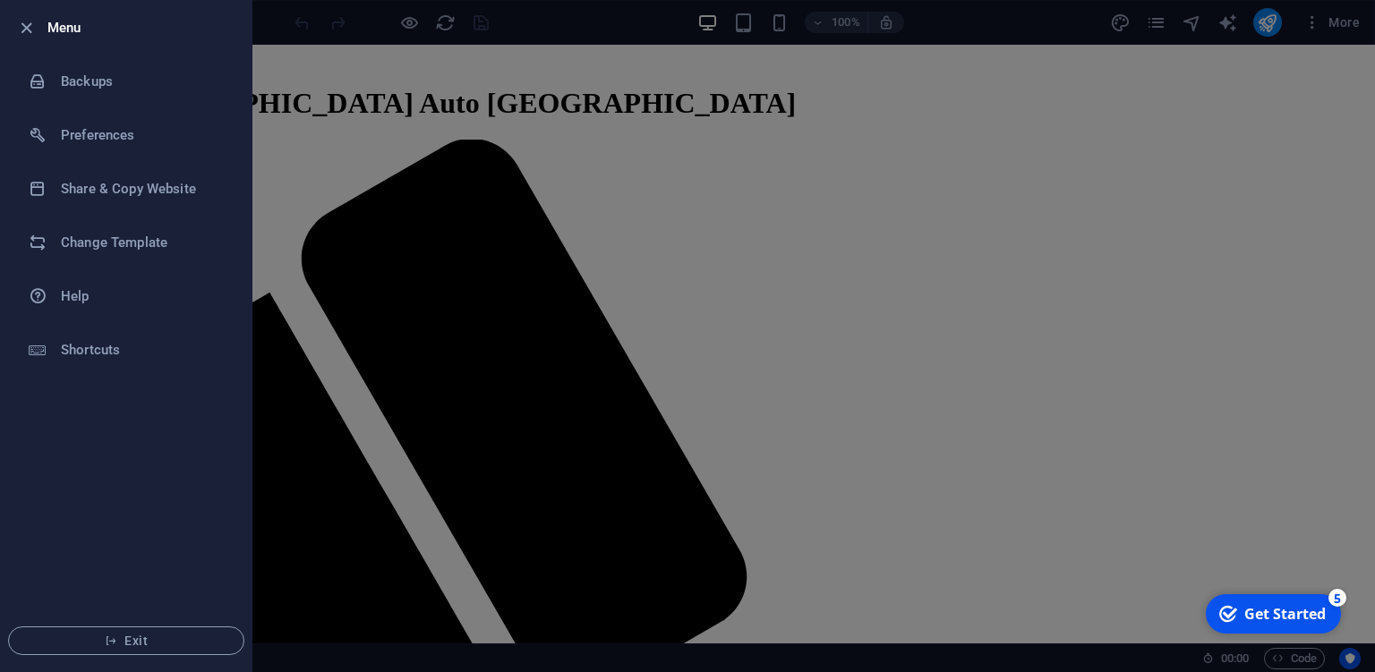
click at [43, 27] on div at bounding box center [31, 27] width 32 height 21
click at [30, 27] on icon "button" at bounding box center [26, 28] width 21 height 21
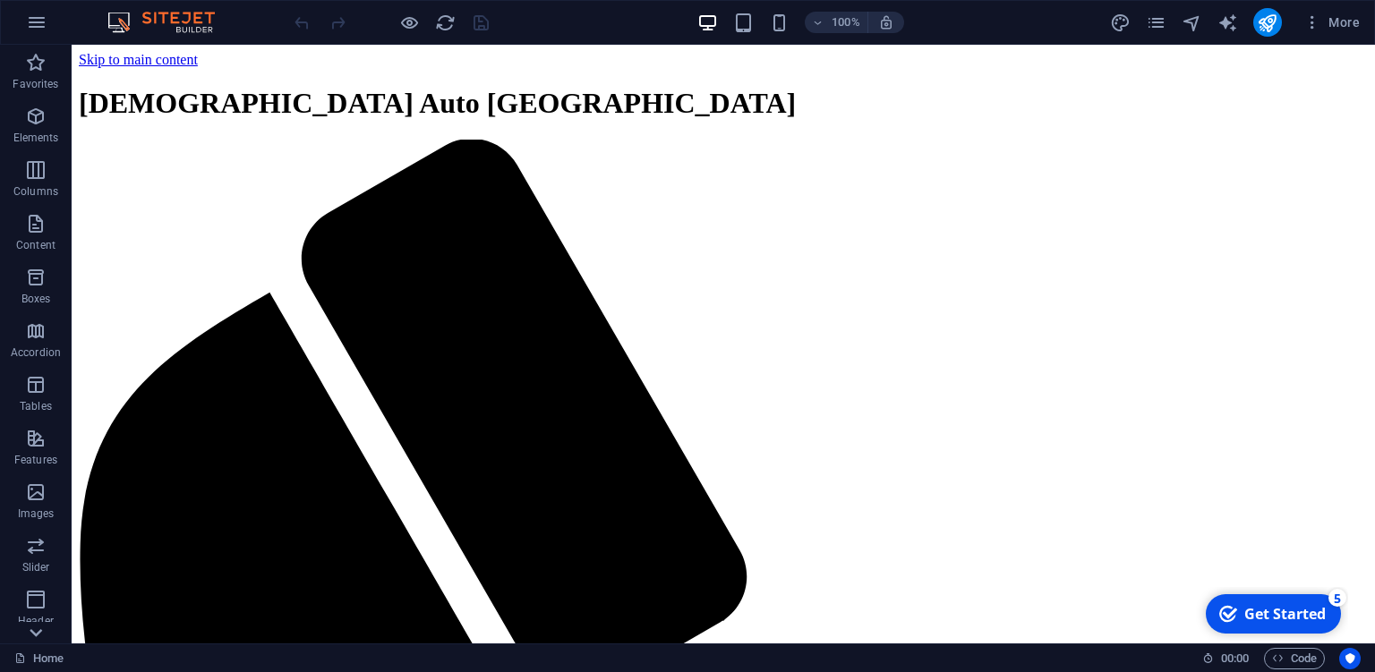
click at [37, 636] on icon at bounding box center [36, 633] width 13 height 8
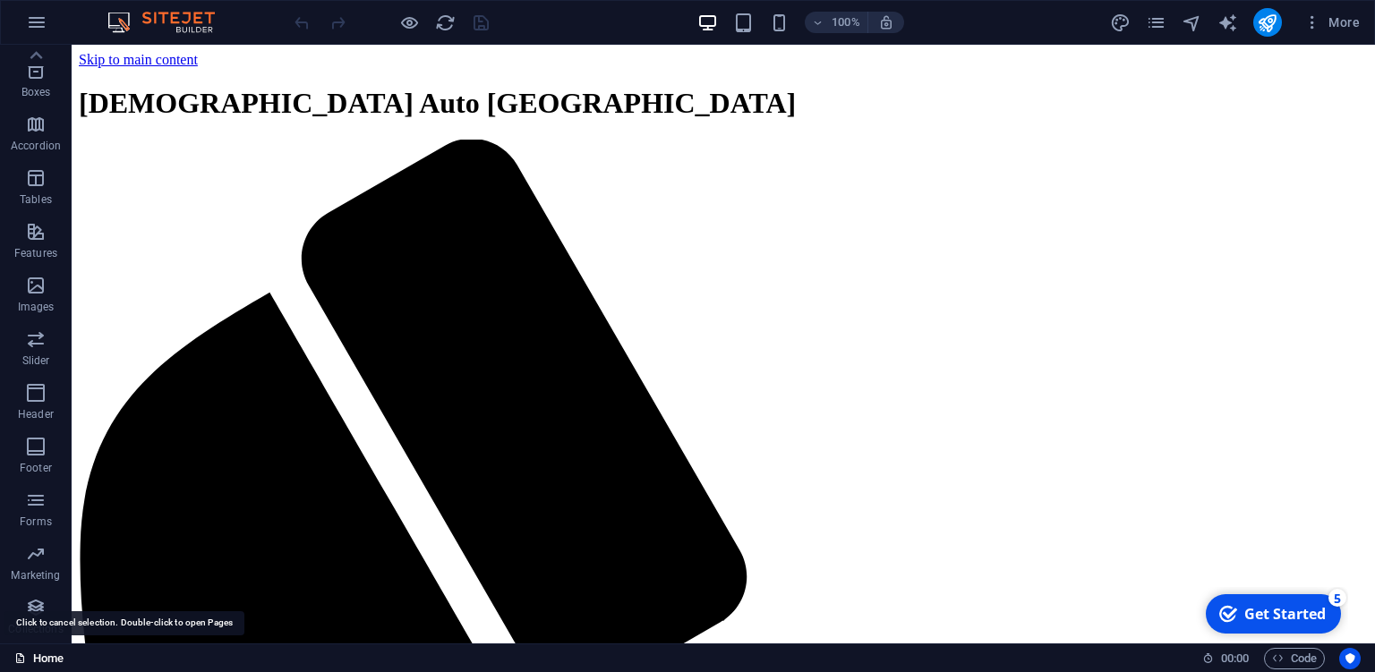
click at [0, 0] on icon at bounding box center [0, 0] width 0 height 0
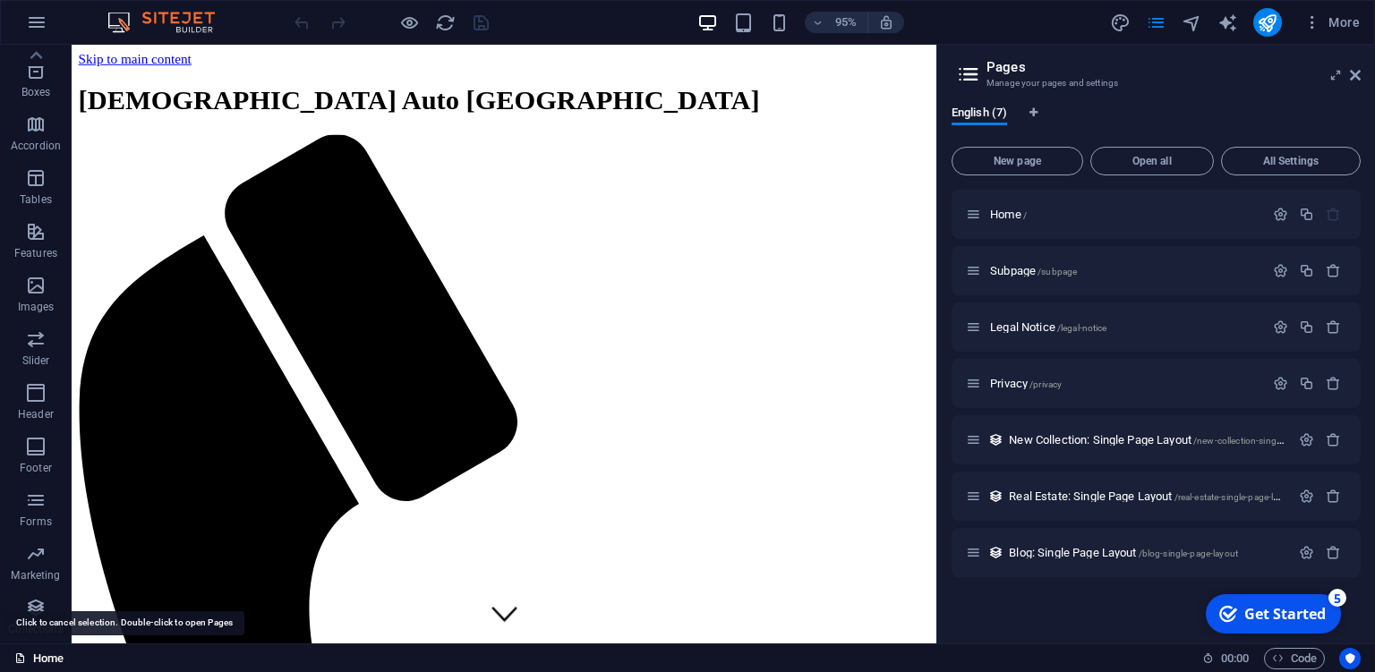
click at [51, 661] on link "Home" at bounding box center [38, 658] width 49 height 21
click at [1351, 74] on icon at bounding box center [1355, 75] width 11 height 14
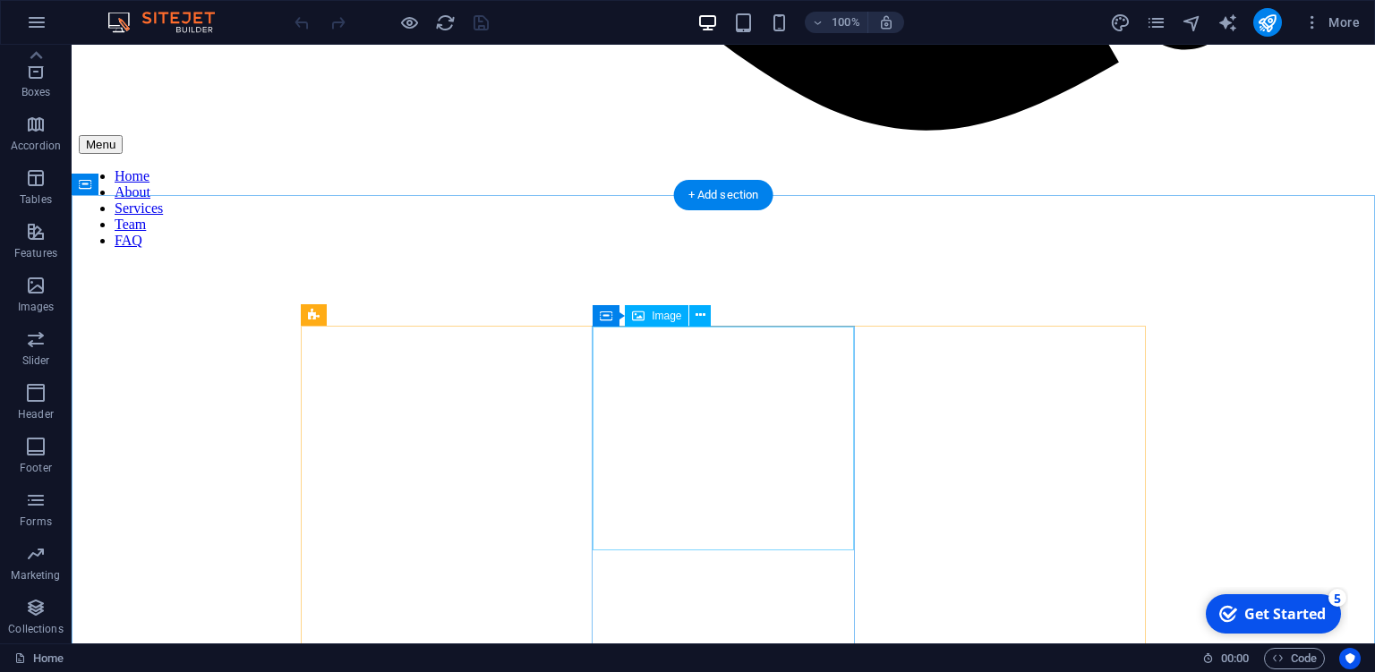
scroll to position [1701, 0]
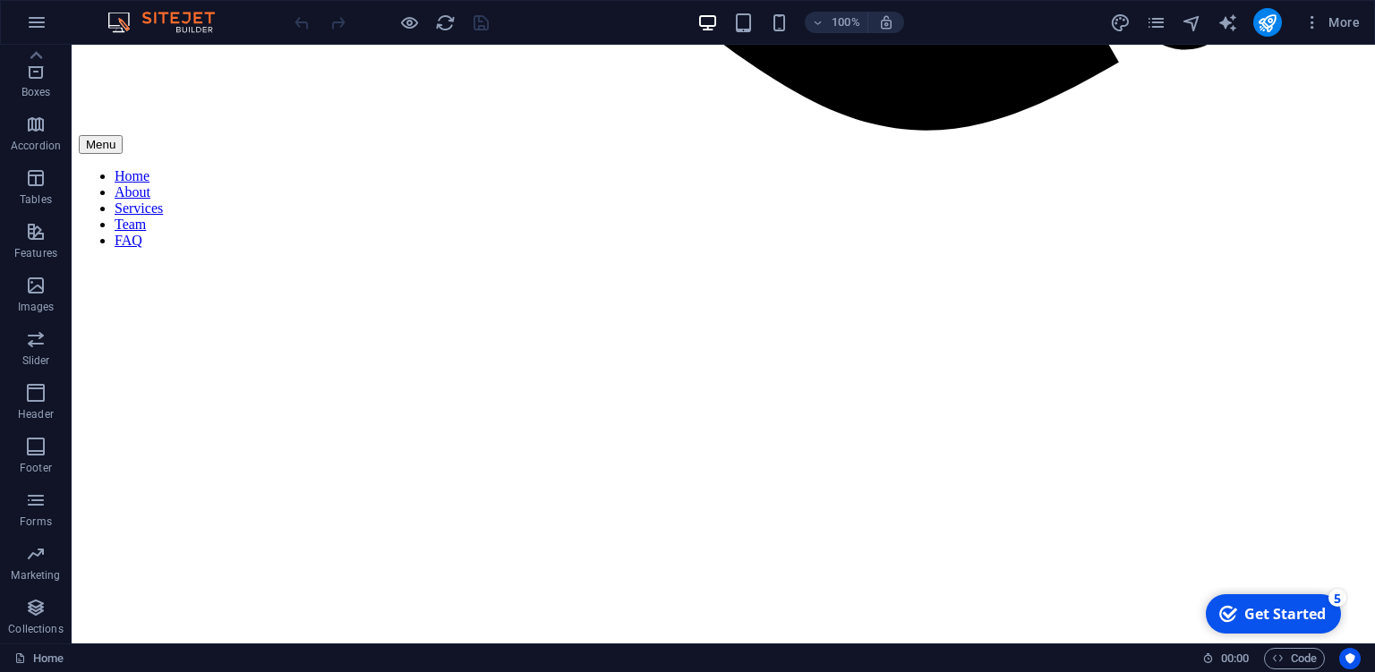
click at [1291, 610] on div "Get Started" at bounding box center [1284, 614] width 81 height 20
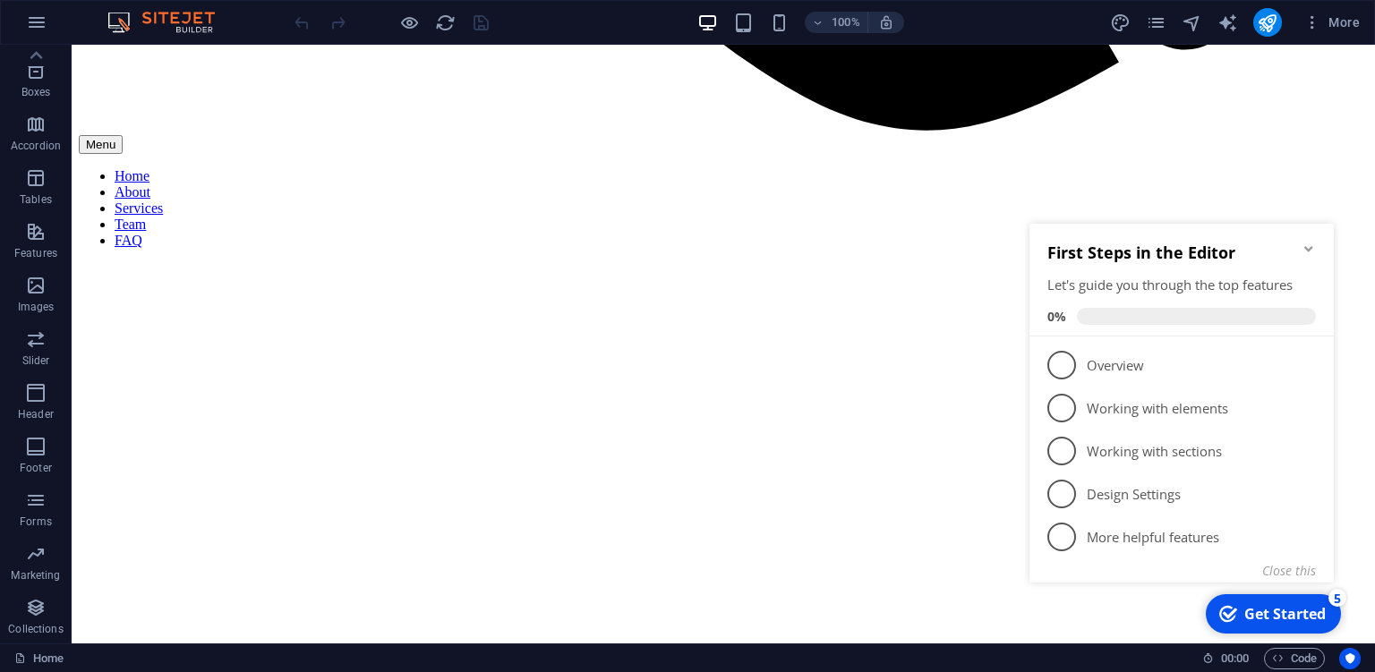
click at [1336, 598] on div "5" at bounding box center [1337, 598] width 18 height 18
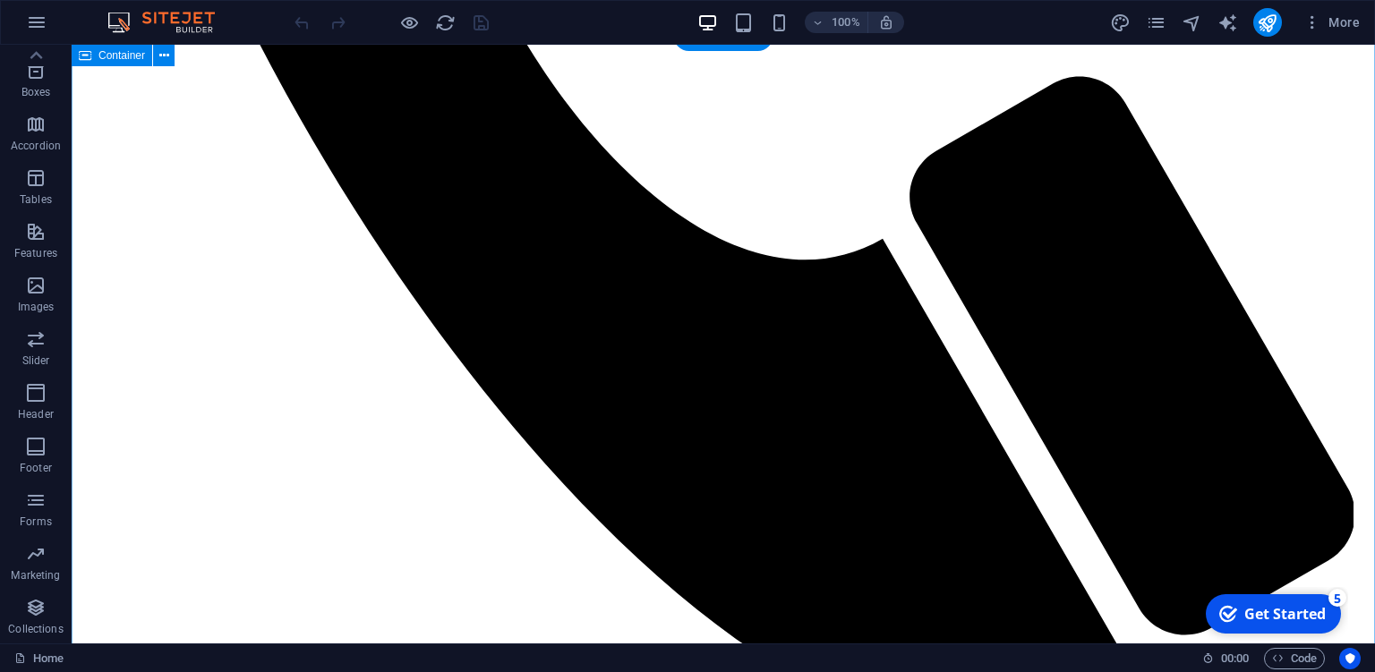
scroll to position [1039, 0]
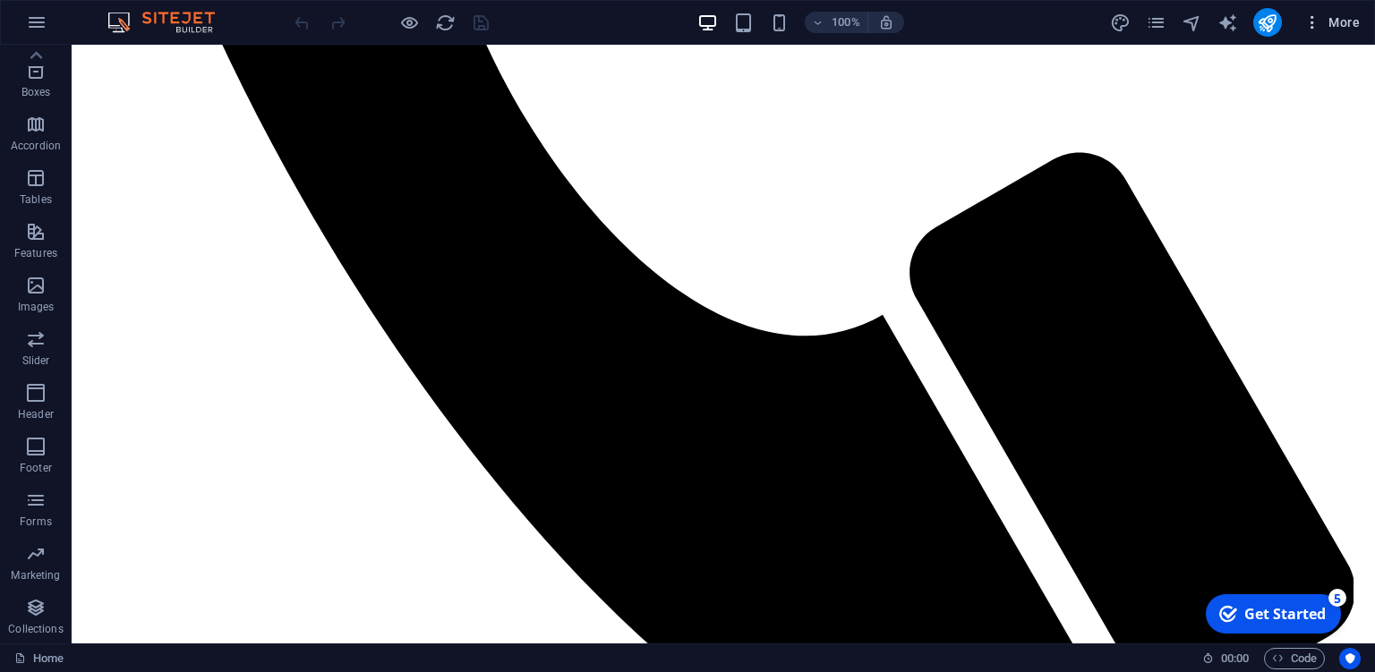
click at [1312, 34] on button "More" at bounding box center [1331, 22] width 71 height 29
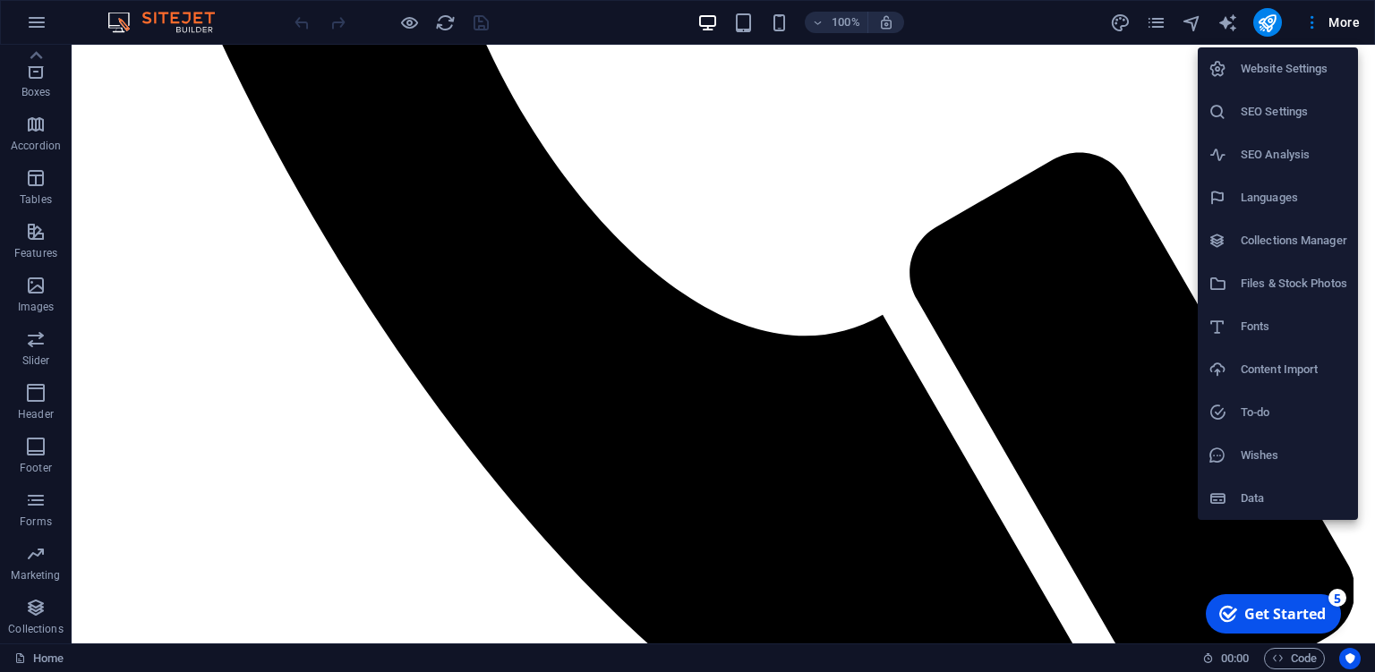
click at [1341, 26] on div at bounding box center [687, 336] width 1375 height 672
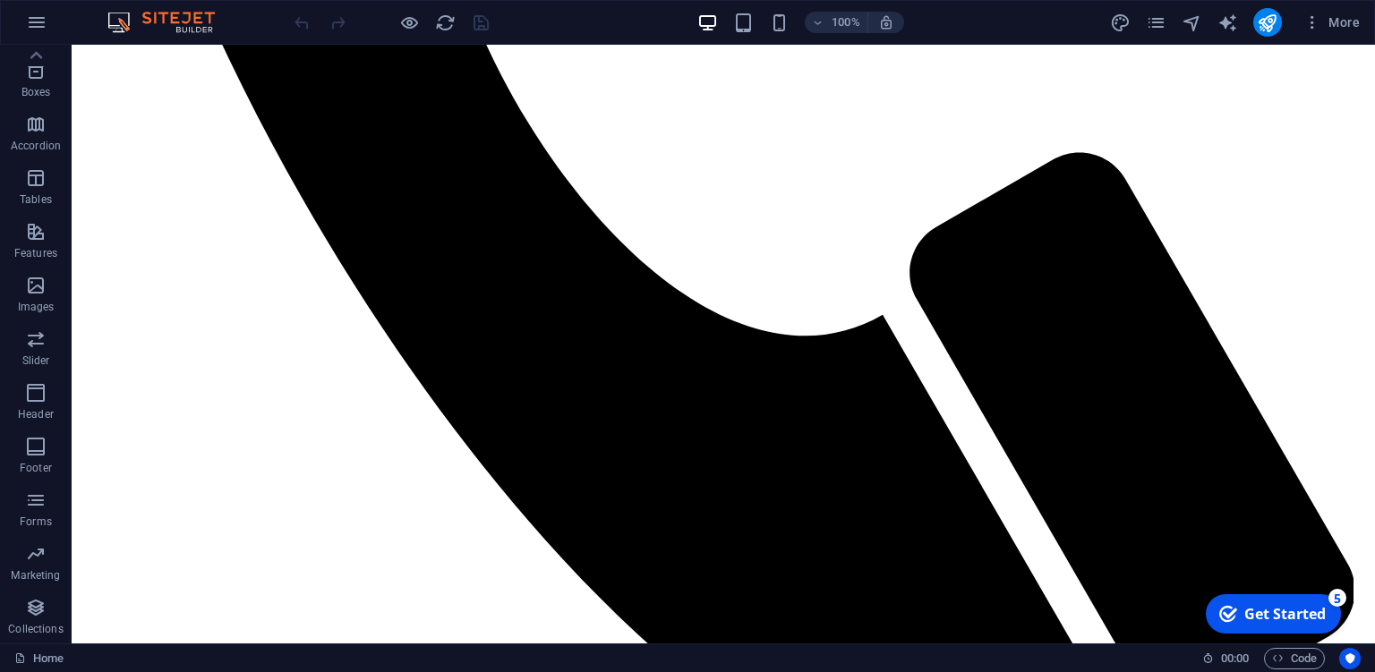
click at [0, 0] on img at bounding box center [0, 0] width 0 height 0
click at [39, 466] on p "Footer" at bounding box center [36, 468] width 32 height 14
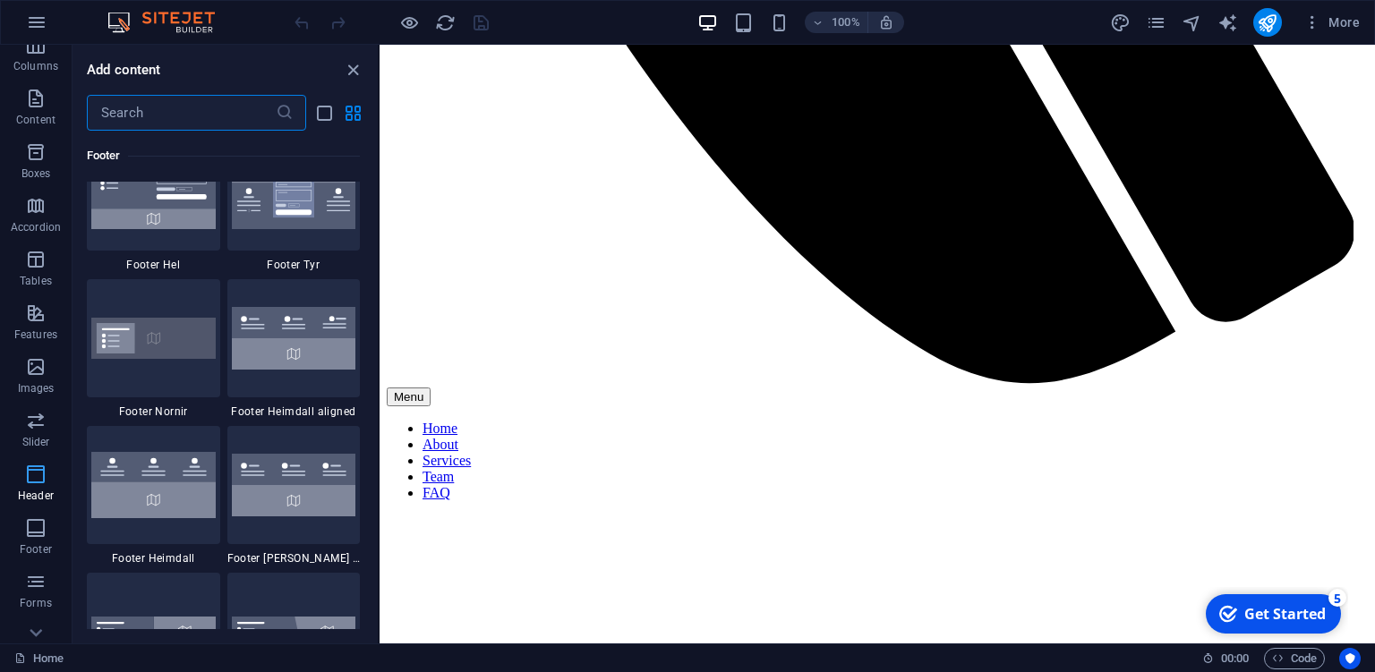
scroll to position [207, 0]
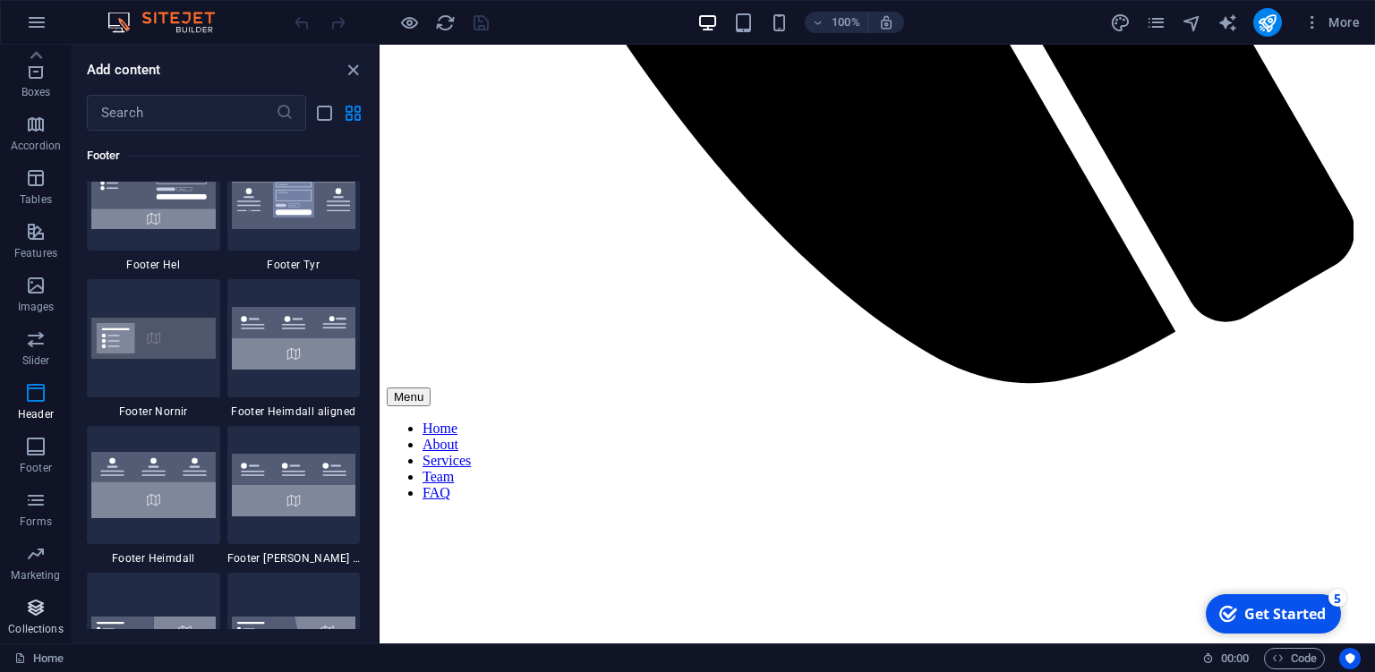
click at [37, 621] on span "Collections" at bounding box center [36, 618] width 72 height 43
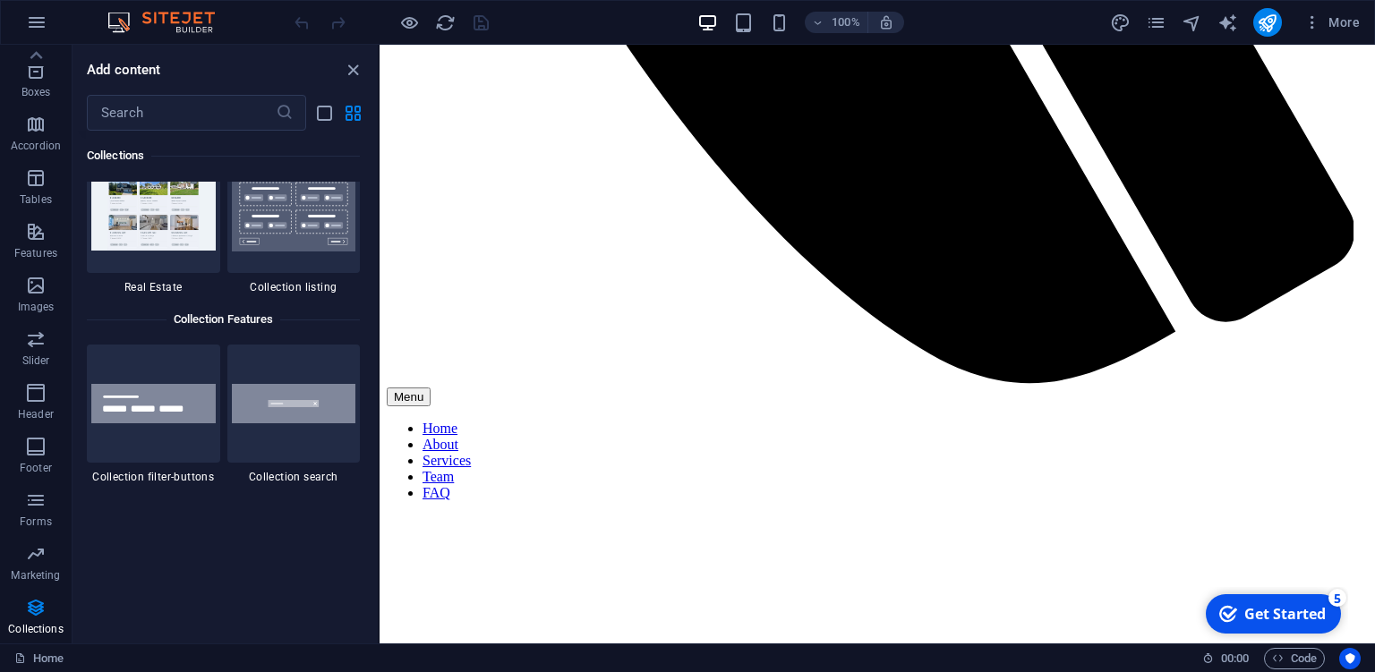
scroll to position [17139, 0]
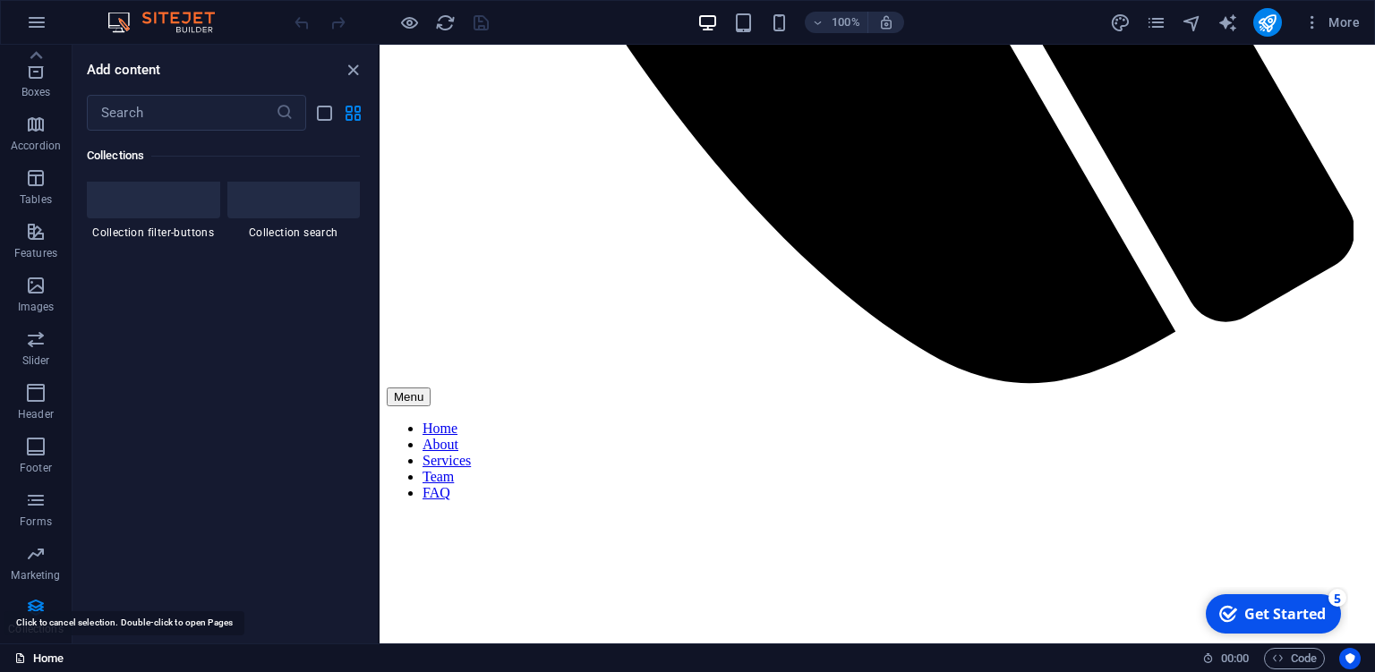
click at [51, 652] on link "Home" at bounding box center [38, 658] width 49 height 21
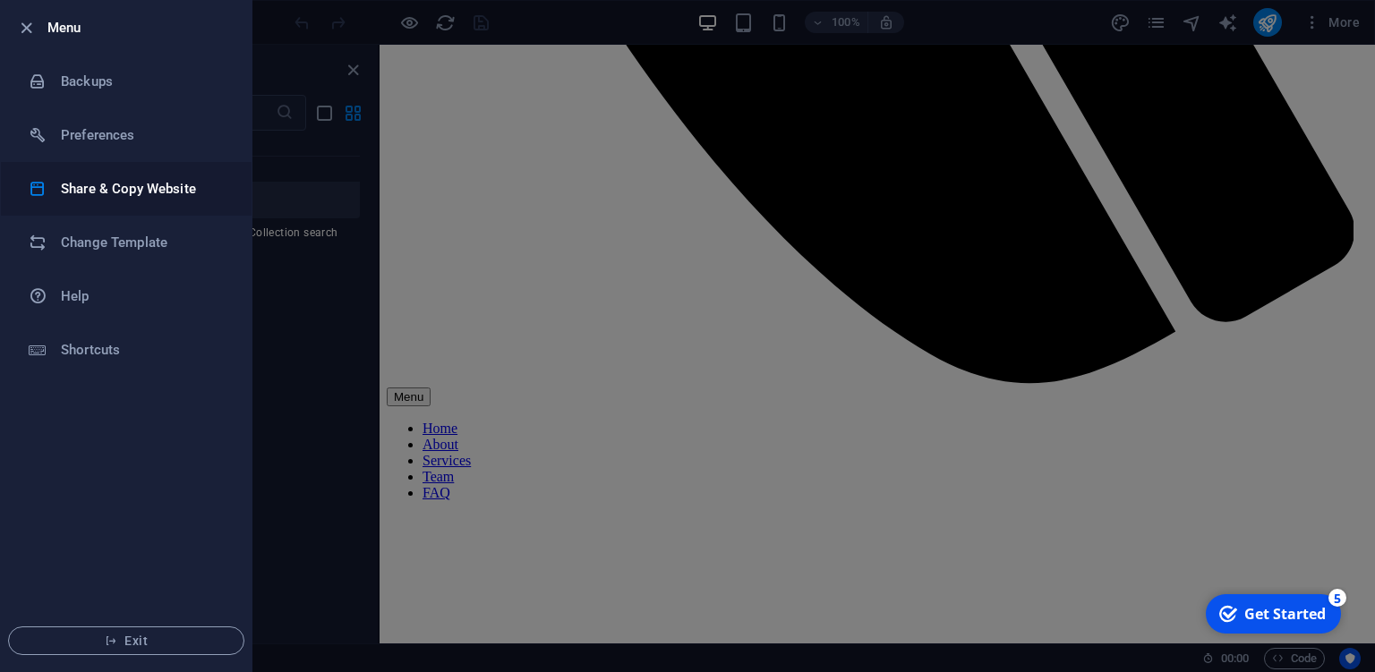
click at [94, 189] on h6 "Share & Copy Website" at bounding box center [144, 188] width 166 height 21
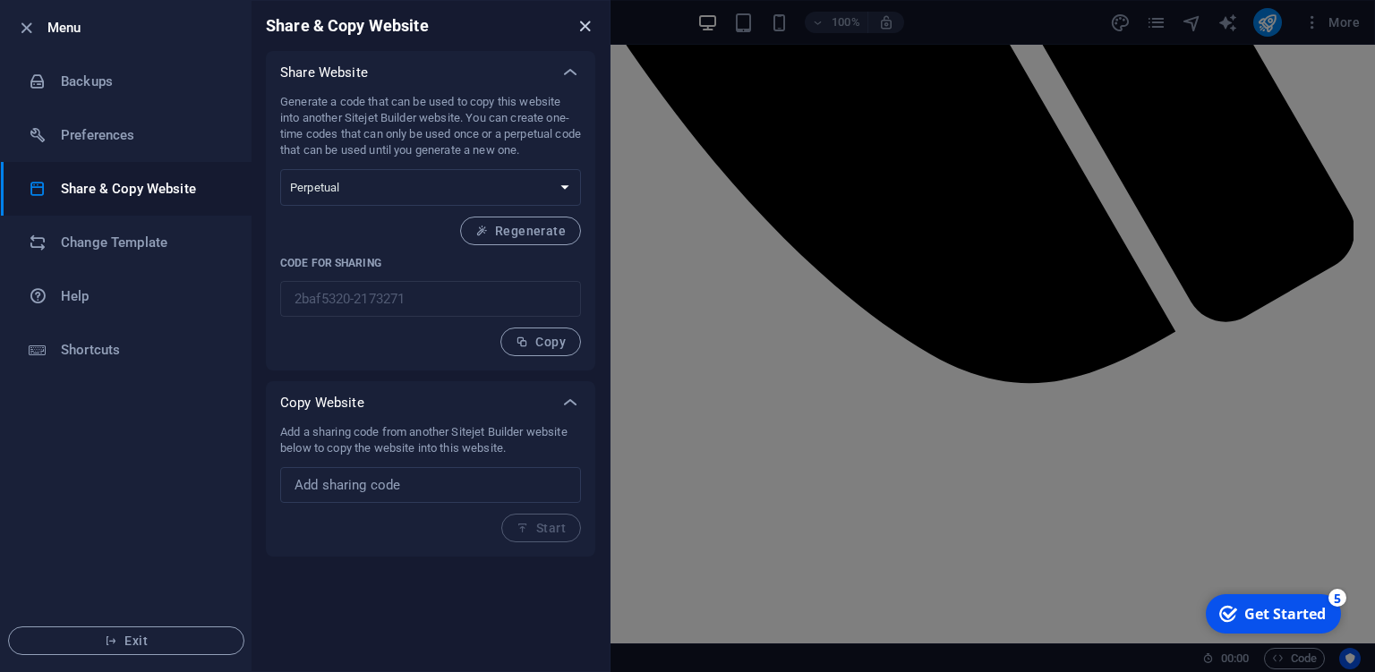
click at [582, 25] on icon "close" at bounding box center [585, 26] width 21 height 21
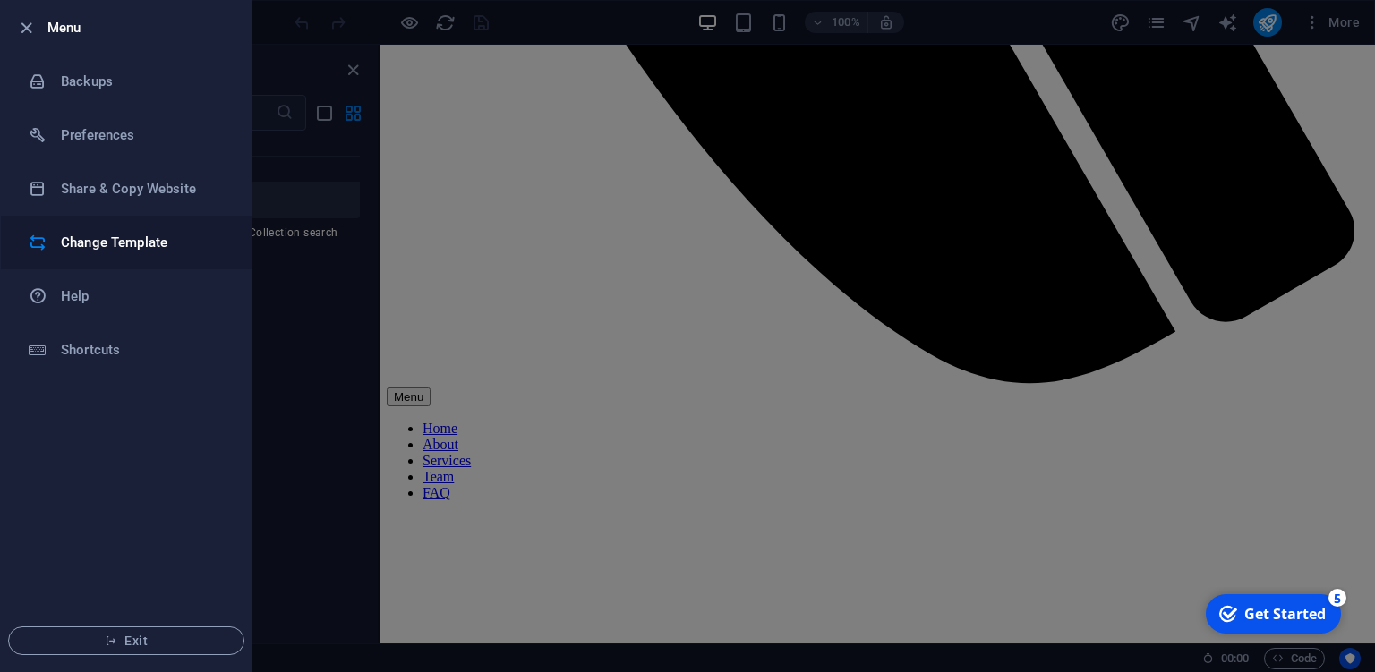
click at [124, 248] on h6 "Change Template" at bounding box center [144, 242] width 166 height 21
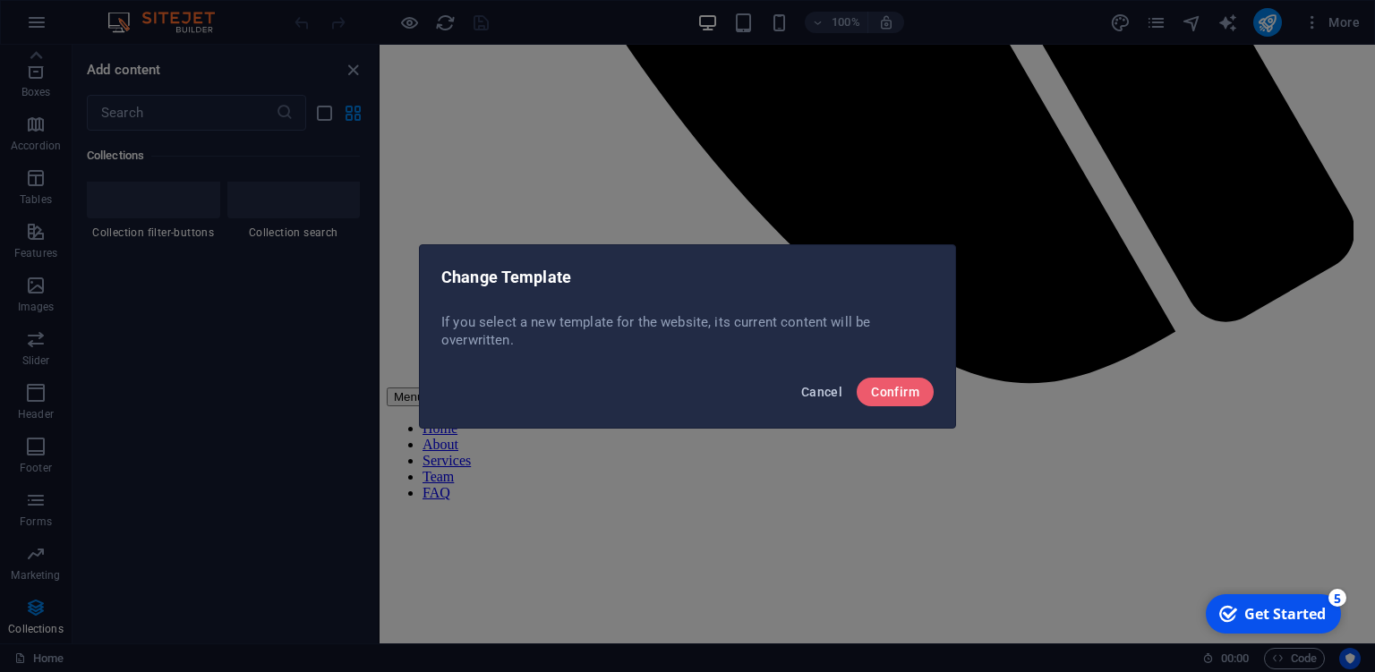
click at [836, 395] on span "Cancel" at bounding box center [821, 392] width 41 height 14
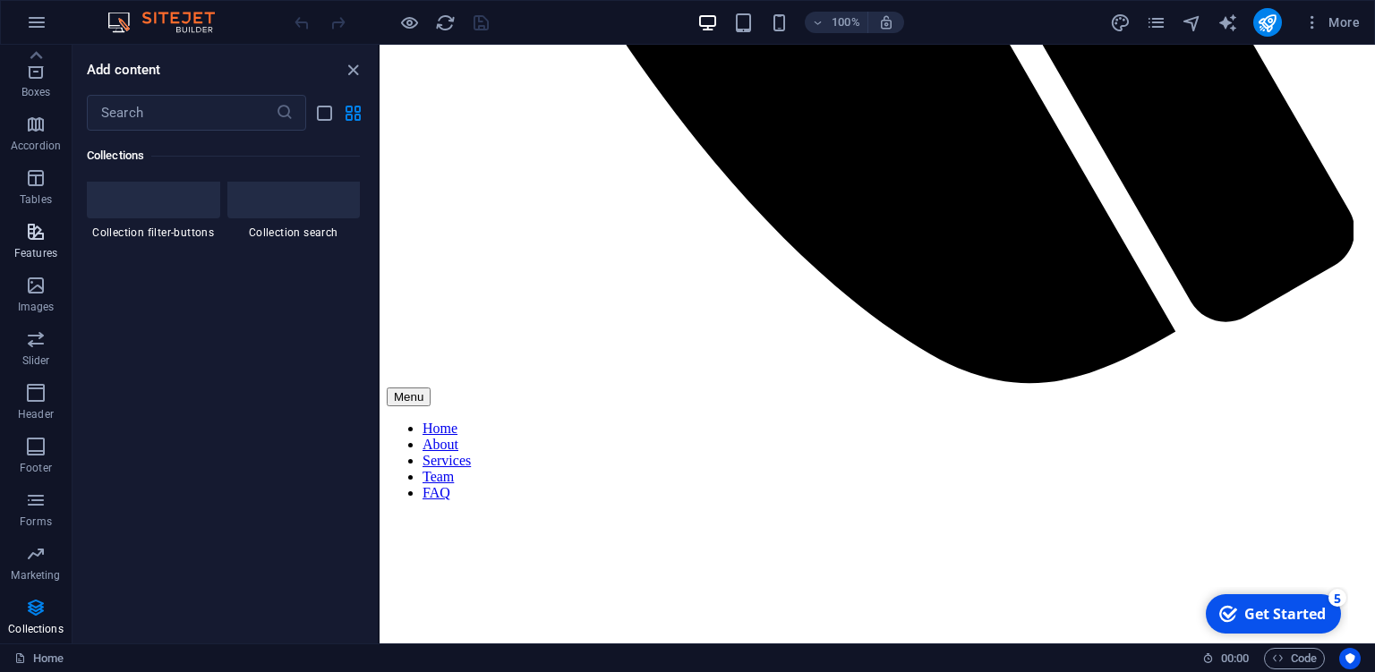
click at [47, 234] on icon "button" at bounding box center [35, 231] width 21 height 21
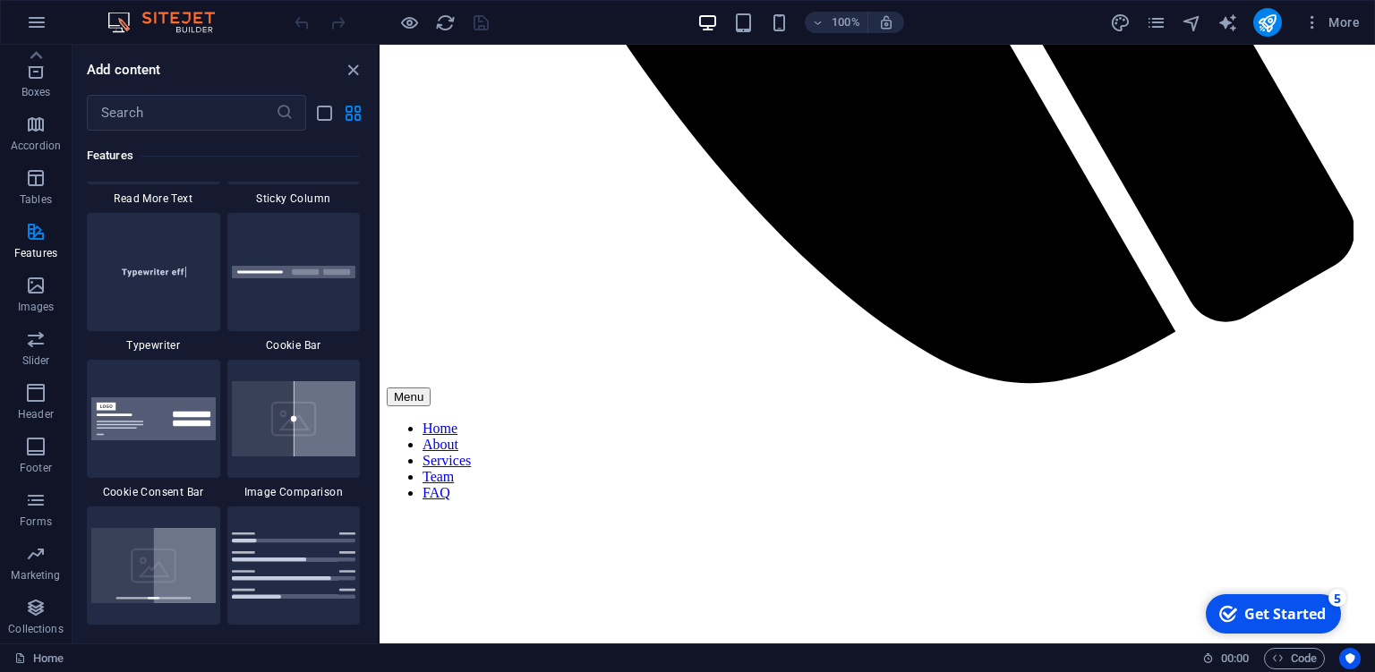
scroll to position [0, 0]
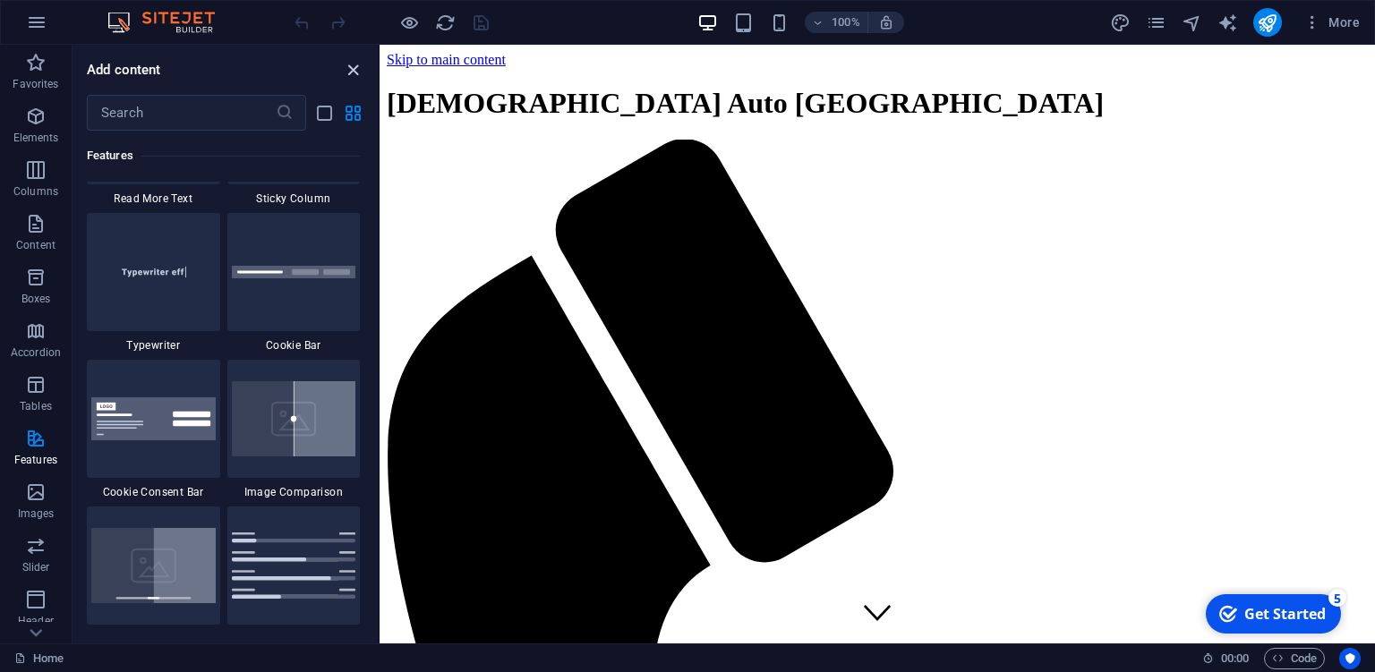
click at [352, 68] on icon "close panel" at bounding box center [353, 70] width 21 height 21
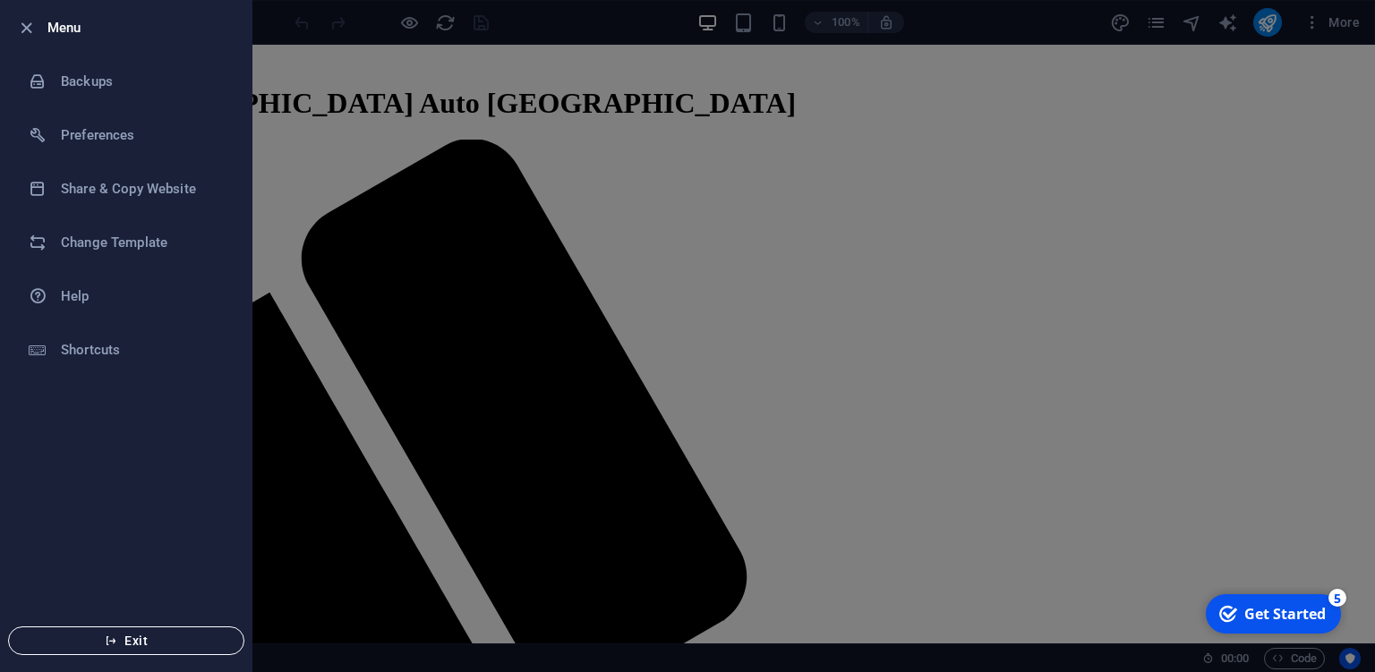
click at [137, 639] on span "Exit" at bounding box center [126, 641] width 206 height 14
